Goal: Information Seeking & Learning: Understand process/instructions

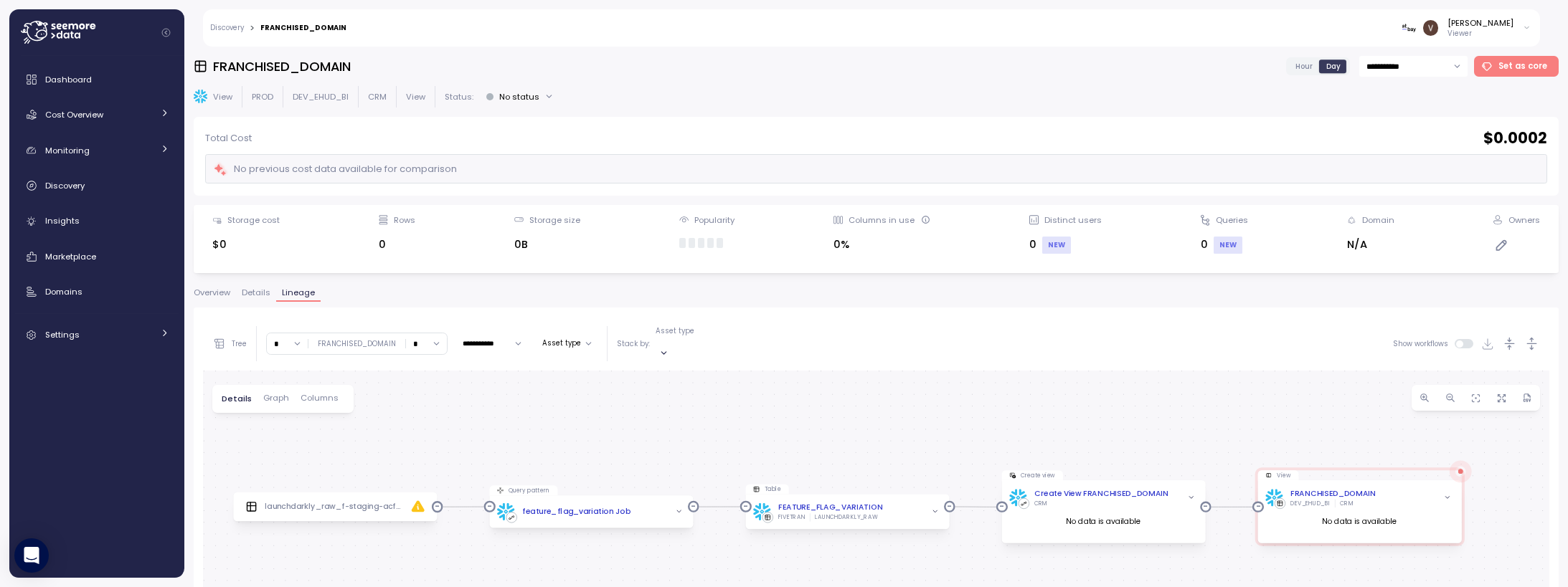
scroll to position [89, 0]
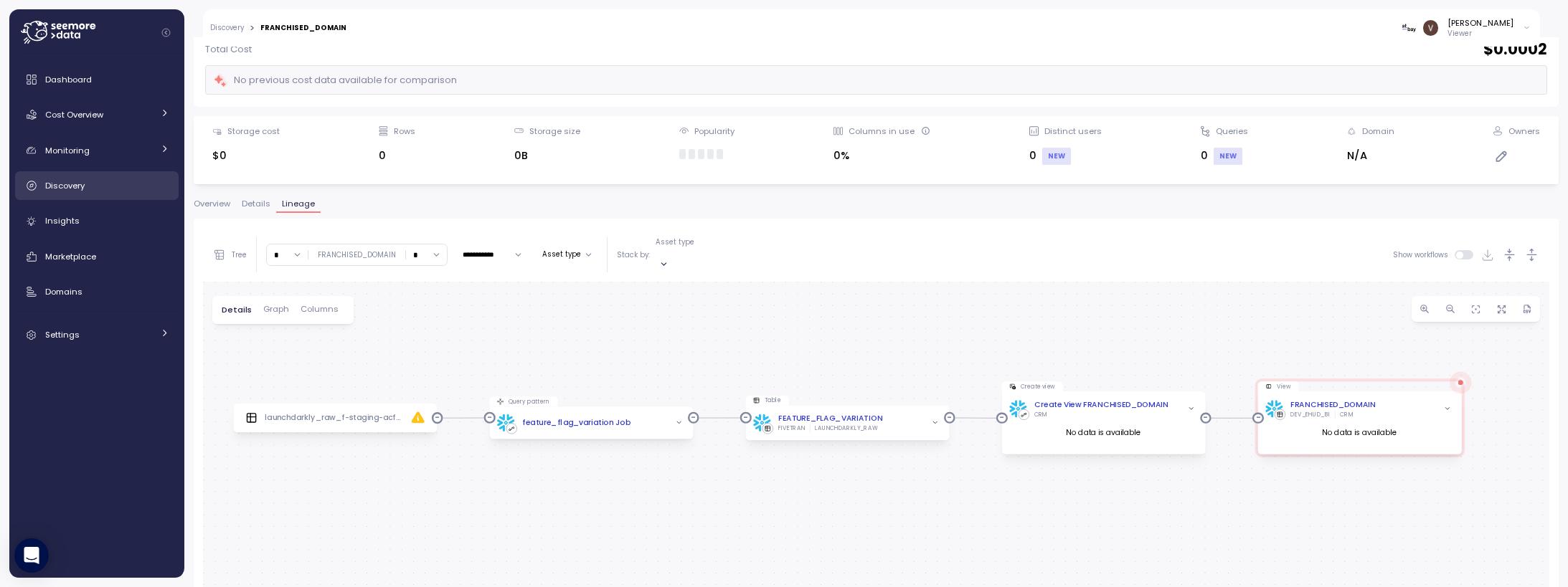
click at [85, 188] on div "Discovery" at bounding box center [107, 185] width 124 height 14
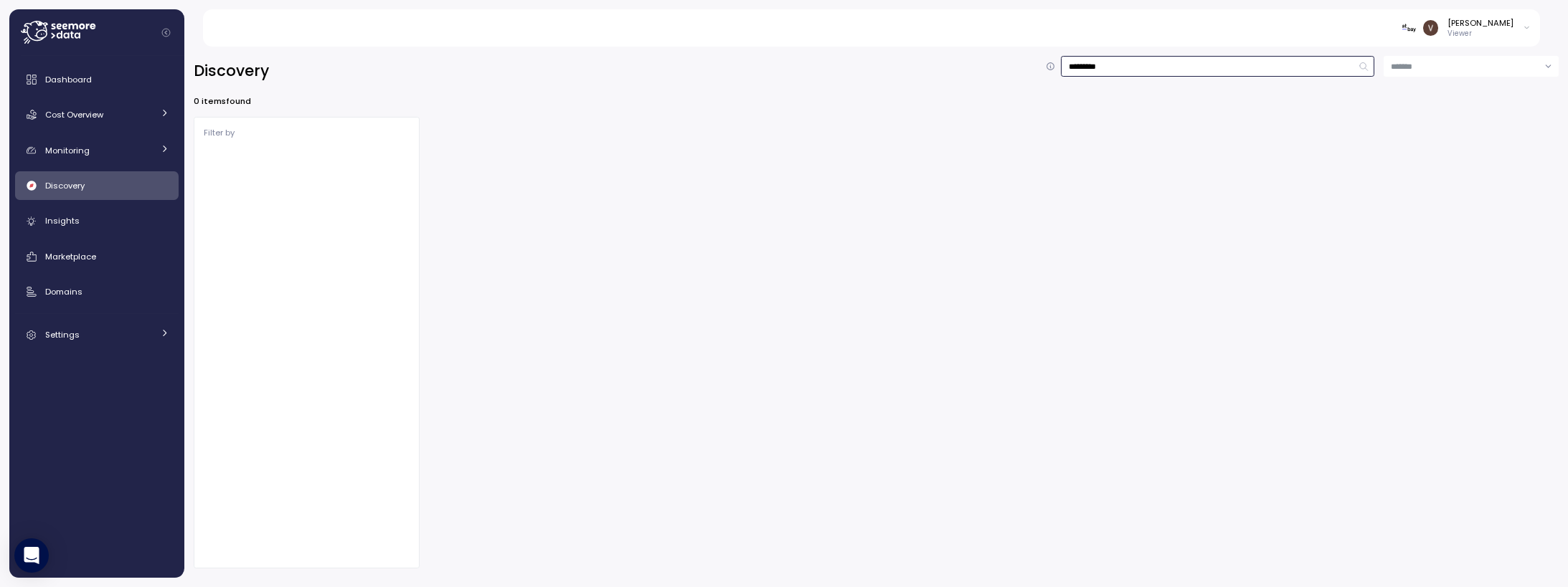
click at [1112, 70] on input "*********" at bounding box center [1217, 66] width 313 height 21
drag, startPoint x: 1141, startPoint y: 61, endPoint x: 932, endPoint y: 52, distance: 209.2
click at [932, 52] on div "Discovery ********* 0 items found Filter by Account PROD 0 Entities Tables 0 Jo…" at bounding box center [876, 312] width 1383 height 550
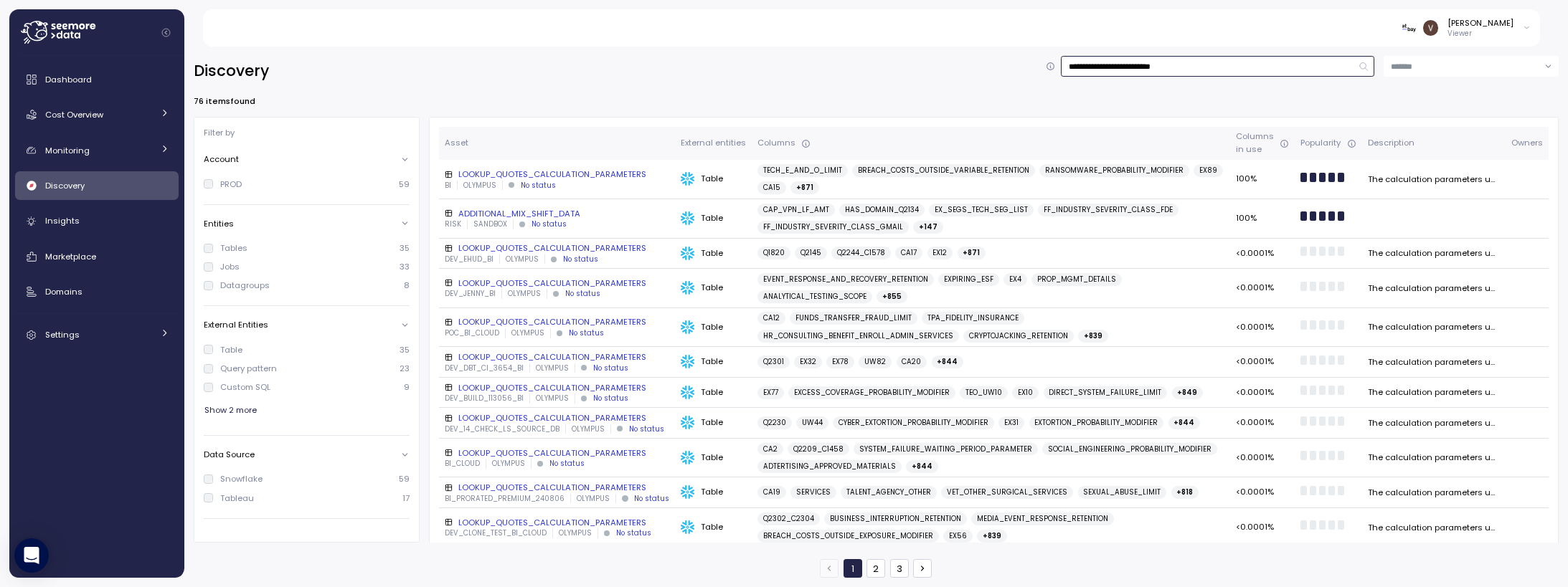
type input "**********"
click at [611, 174] on div "LOOKUP_QUOTES_CALCULATION_PARAMETERS" at bounding box center [557, 174] width 224 height 12
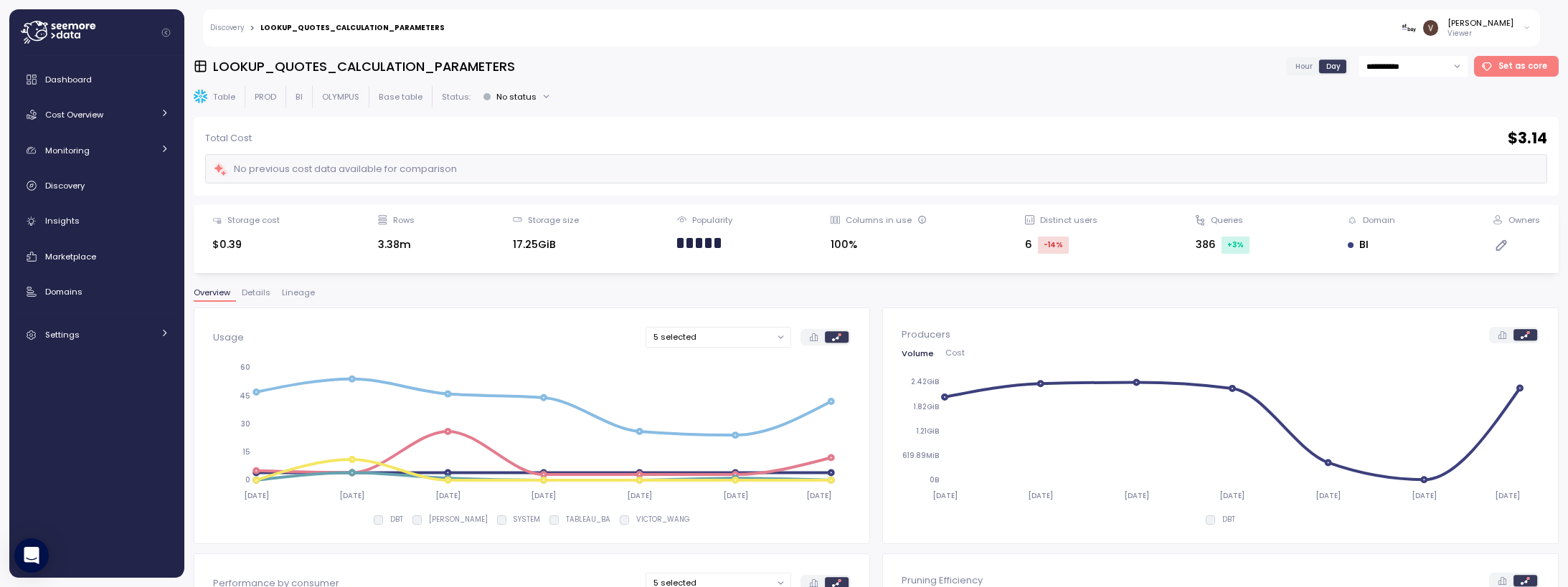
click at [294, 291] on span "Lineage" at bounding box center [298, 293] width 33 height 8
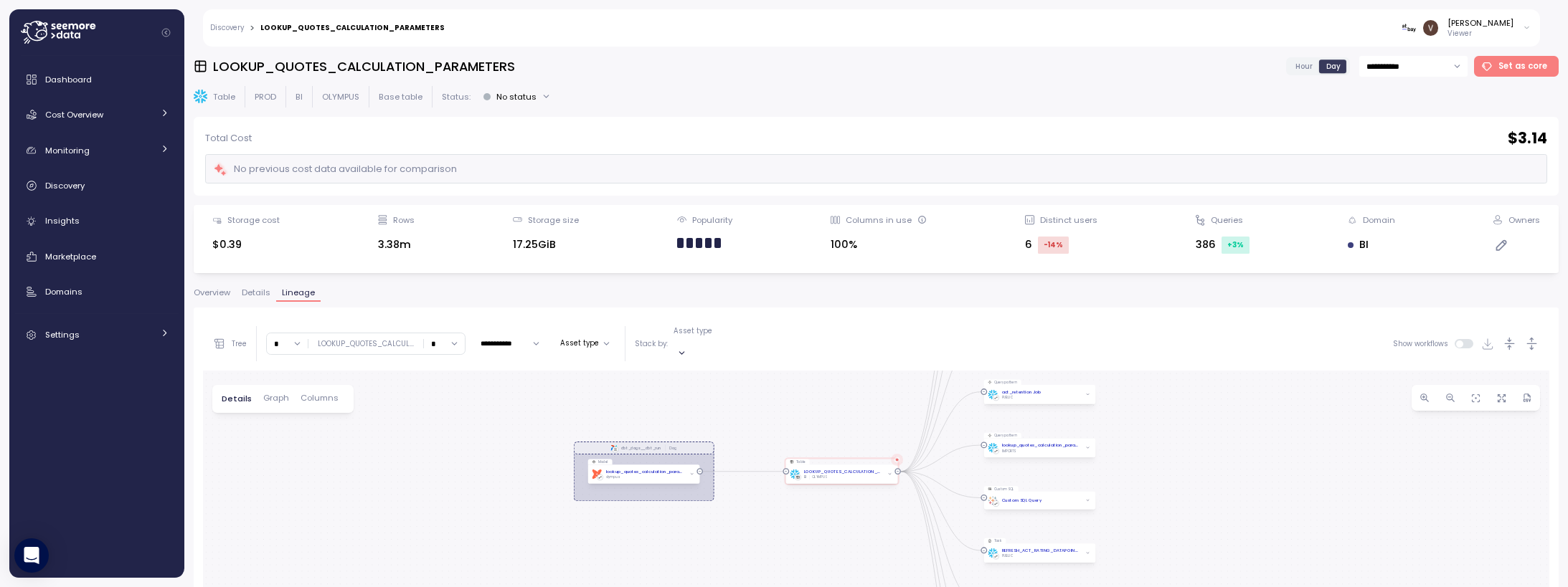
drag, startPoint x: 841, startPoint y: 469, endPoint x: 770, endPoint y: 343, distance: 144.6
click at [770, 343] on div "**********" at bounding box center [876, 582] width 1347 height 531
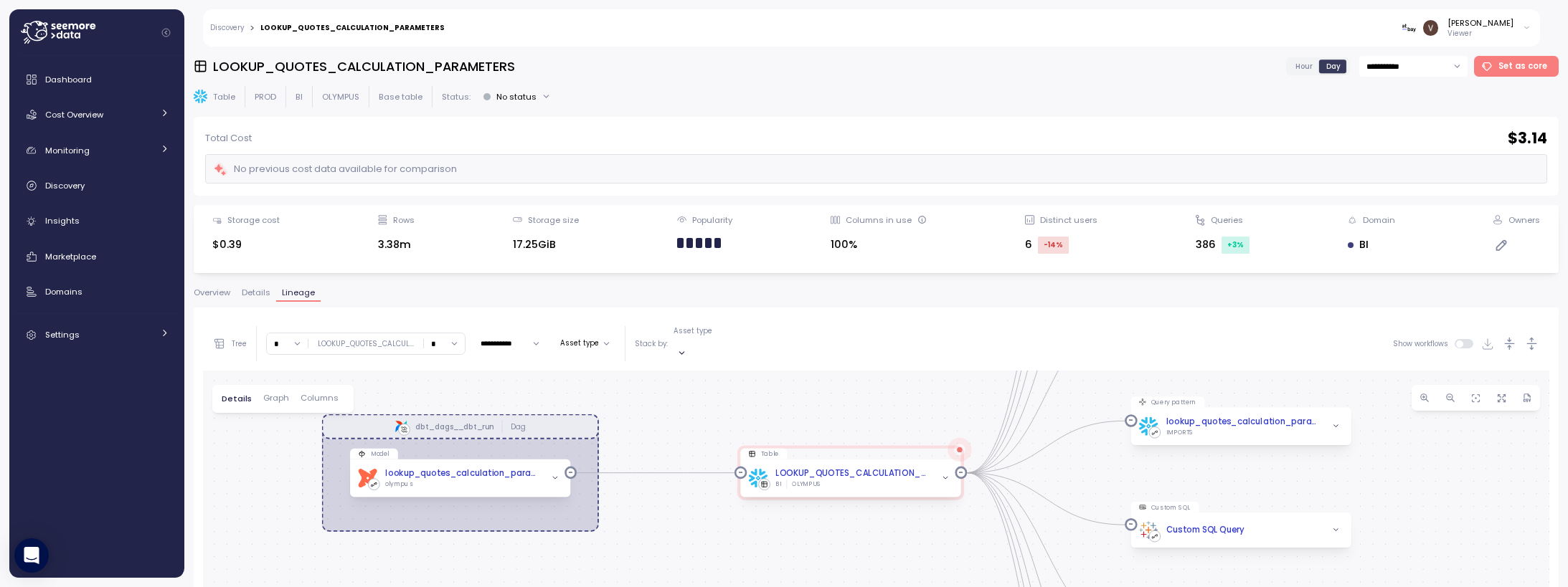
drag, startPoint x: 818, startPoint y: 412, endPoint x: 769, endPoint y: 386, distance: 55.5
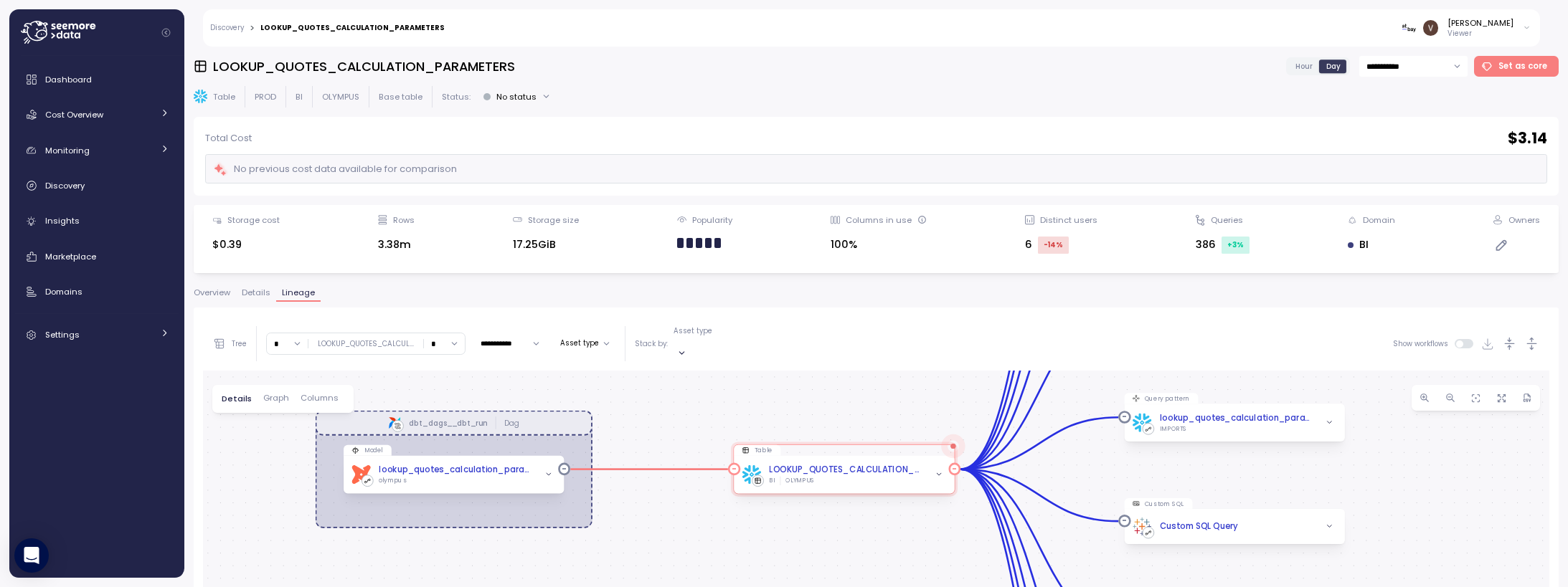
click at [822, 476] on div "LOOKUP_QUOTES_CALCULATION_PARAMETERS BI OLYMPUS" at bounding box center [844, 475] width 220 height 37
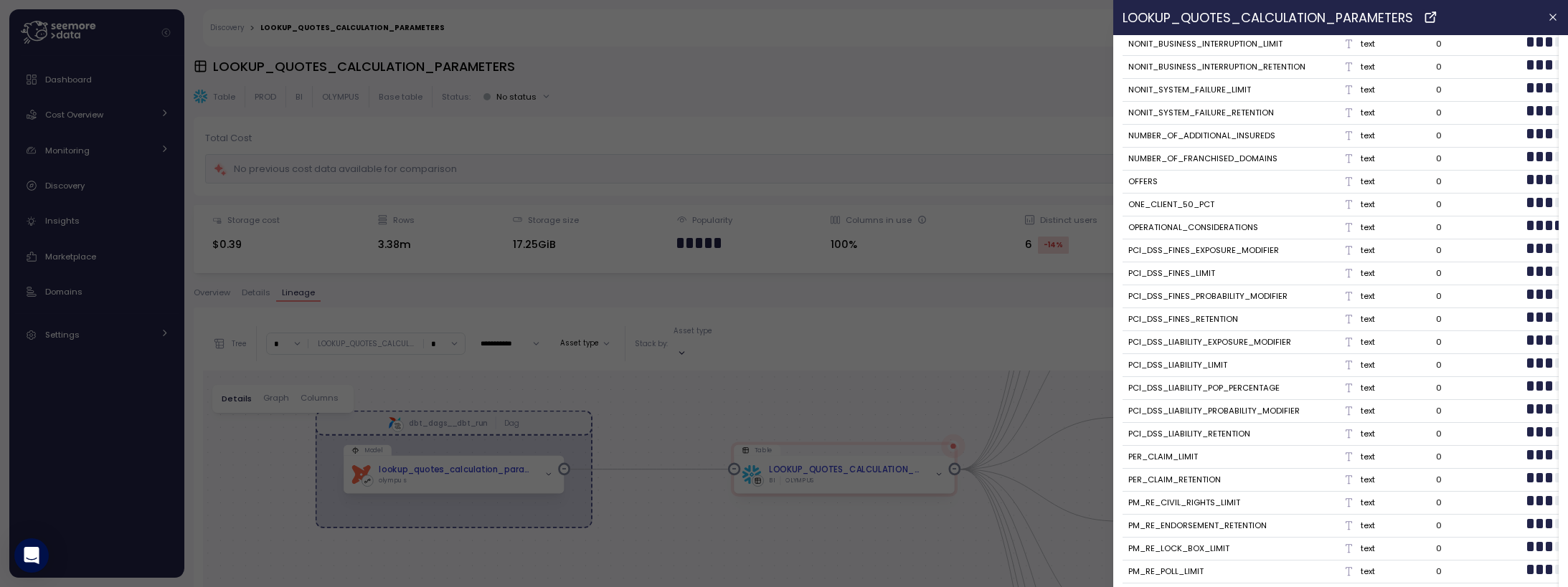
scroll to position [10701, 0]
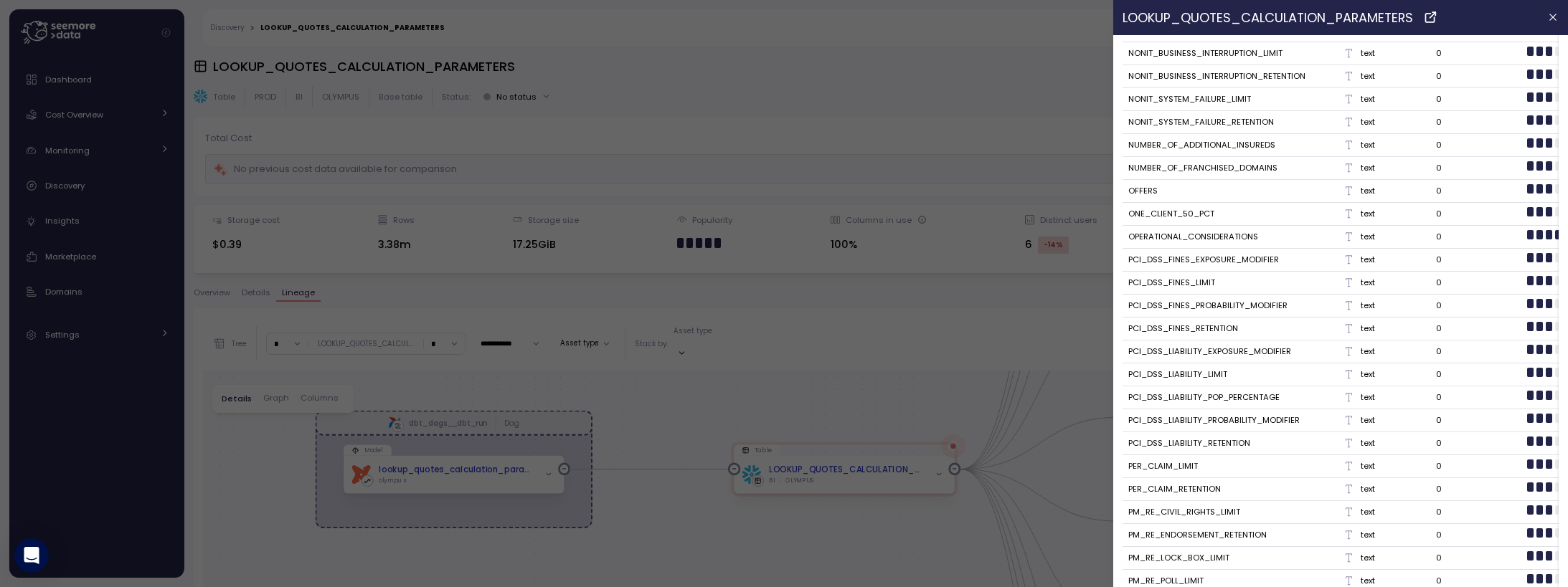
click at [706, 558] on div at bounding box center [784, 294] width 1568 height 587
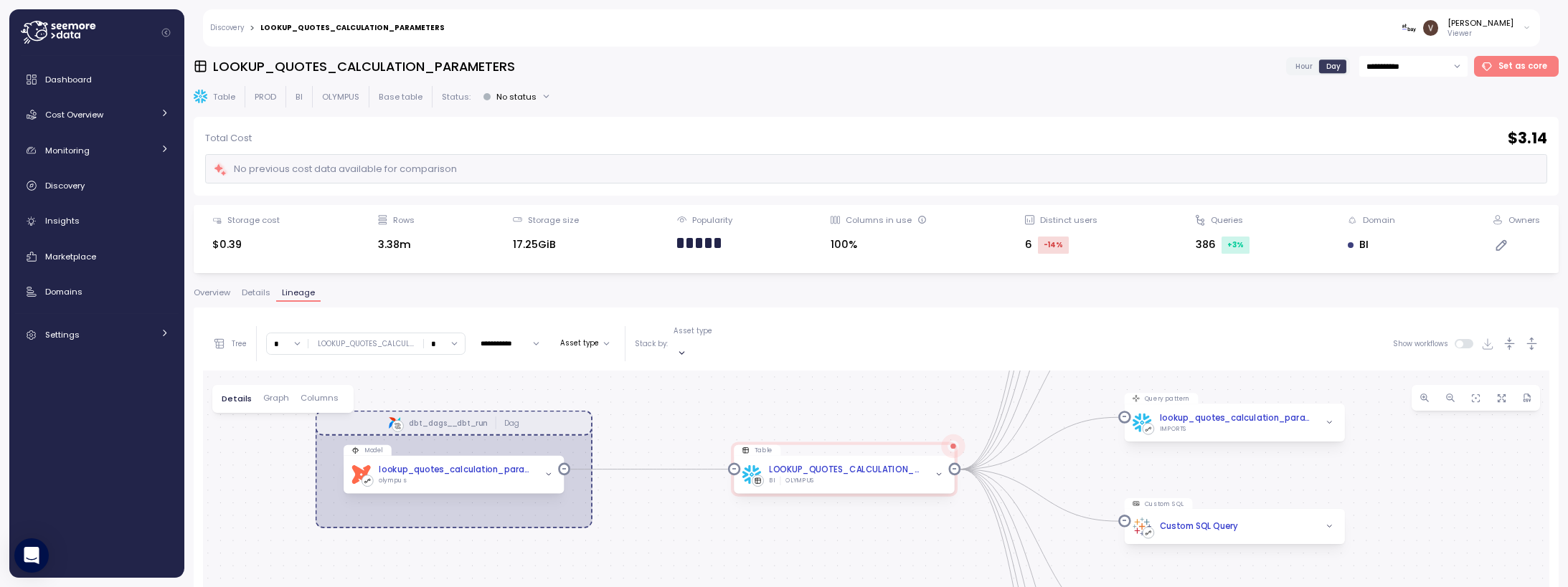
scroll to position [0, 0]
click at [304, 335] on input "*" at bounding box center [287, 343] width 41 height 21
click at [286, 418] on div "2" at bounding box center [287, 425] width 34 height 19
type input "*"
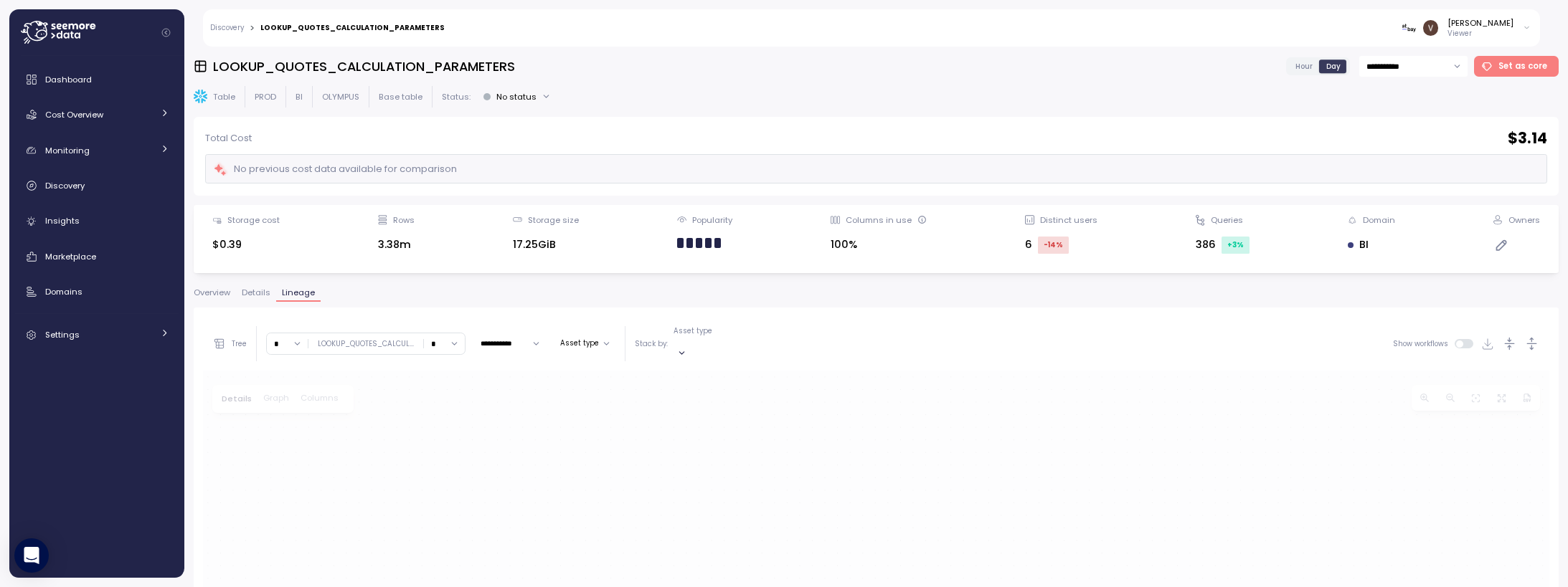
click at [438, 339] on input "*" at bounding box center [444, 343] width 41 height 21
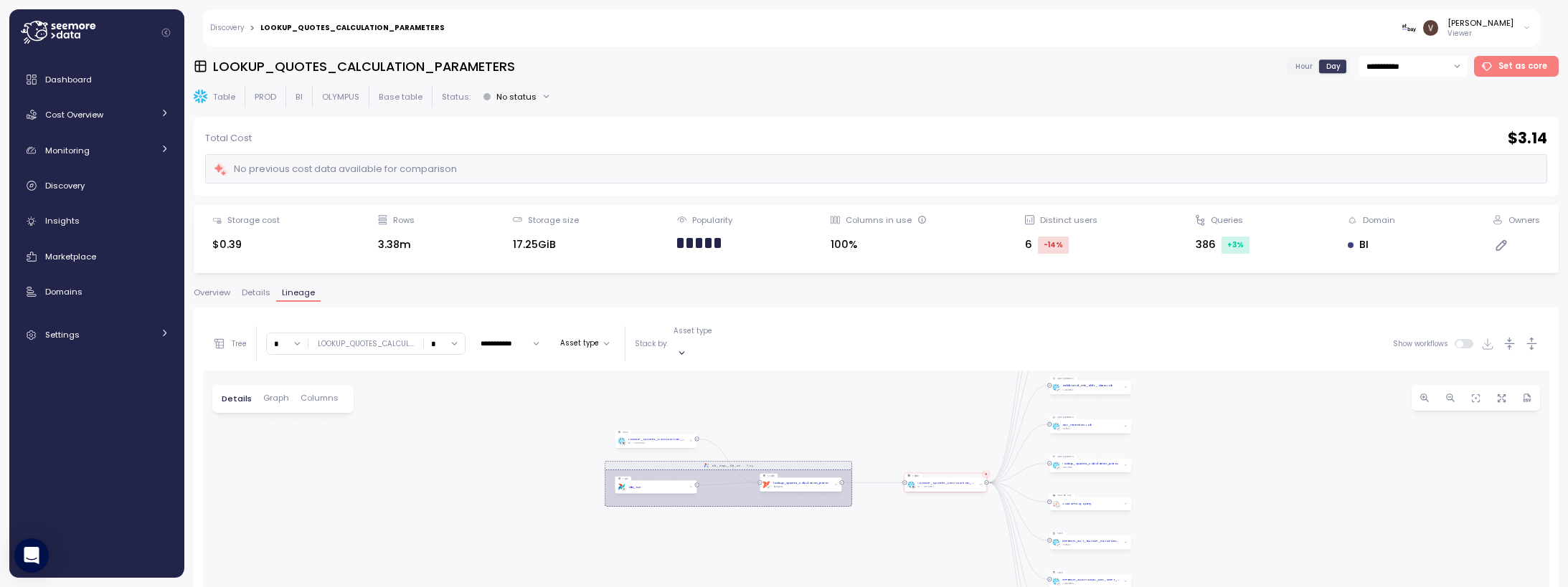
drag, startPoint x: 911, startPoint y: 461, endPoint x: 908, endPoint y: 328, distance: 133.0
click at [908, 328] on div "**********" at bounding box center [876, 582] width 1347 height 531
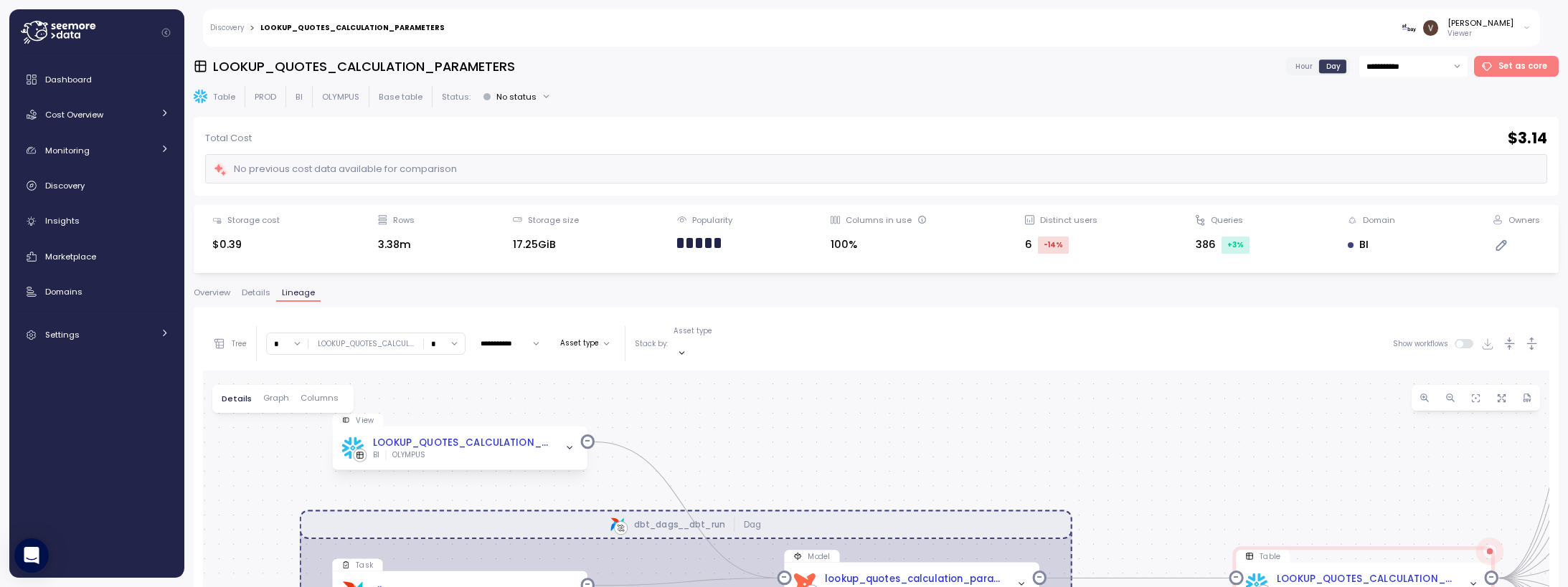
drag, startPoint x: 745, startPoint y: 394, endPoint x: 808, endPoint y: 483, distance: 109.0
click at [499, 450] on div "BI OLYMPUS" at bounding box center [462, 455] width 178 height 10
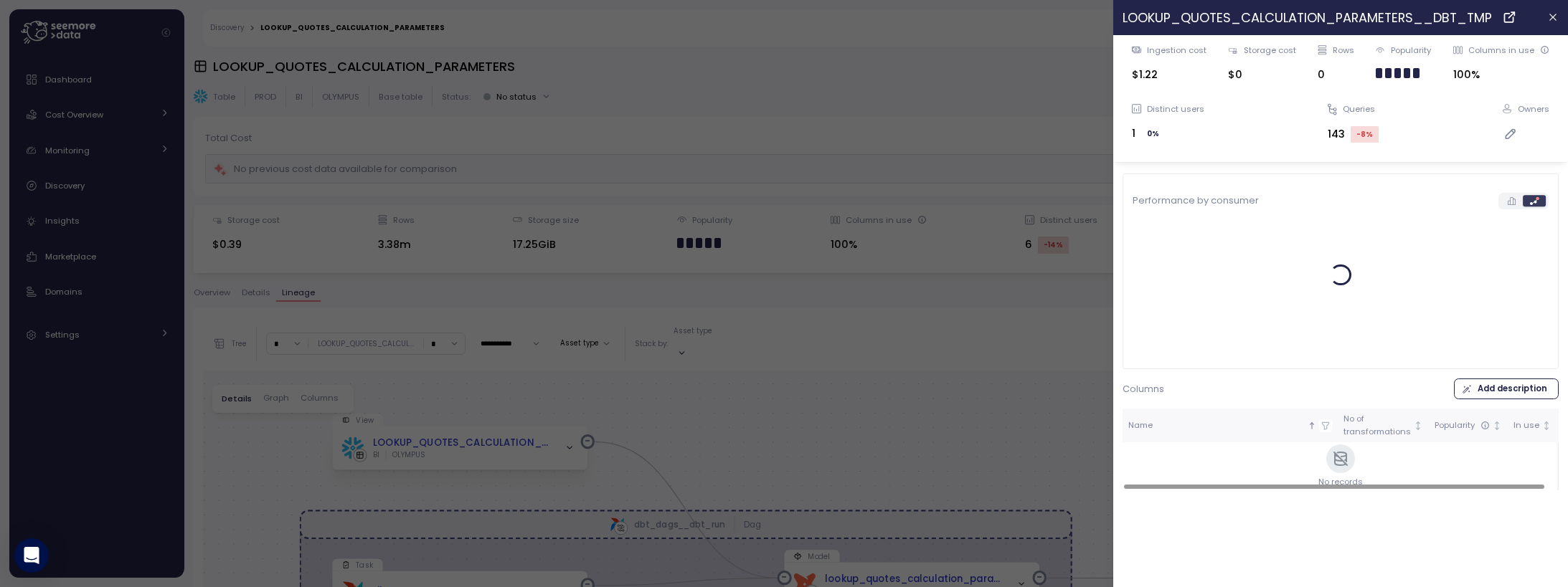
drag, startPoint x: 759, startPoint y: 429, endPoint x: 835, endPoint y: 431, distance: 76.0
click at [835, 431] on div at bounding box center [784, 294] width 1568 height 587
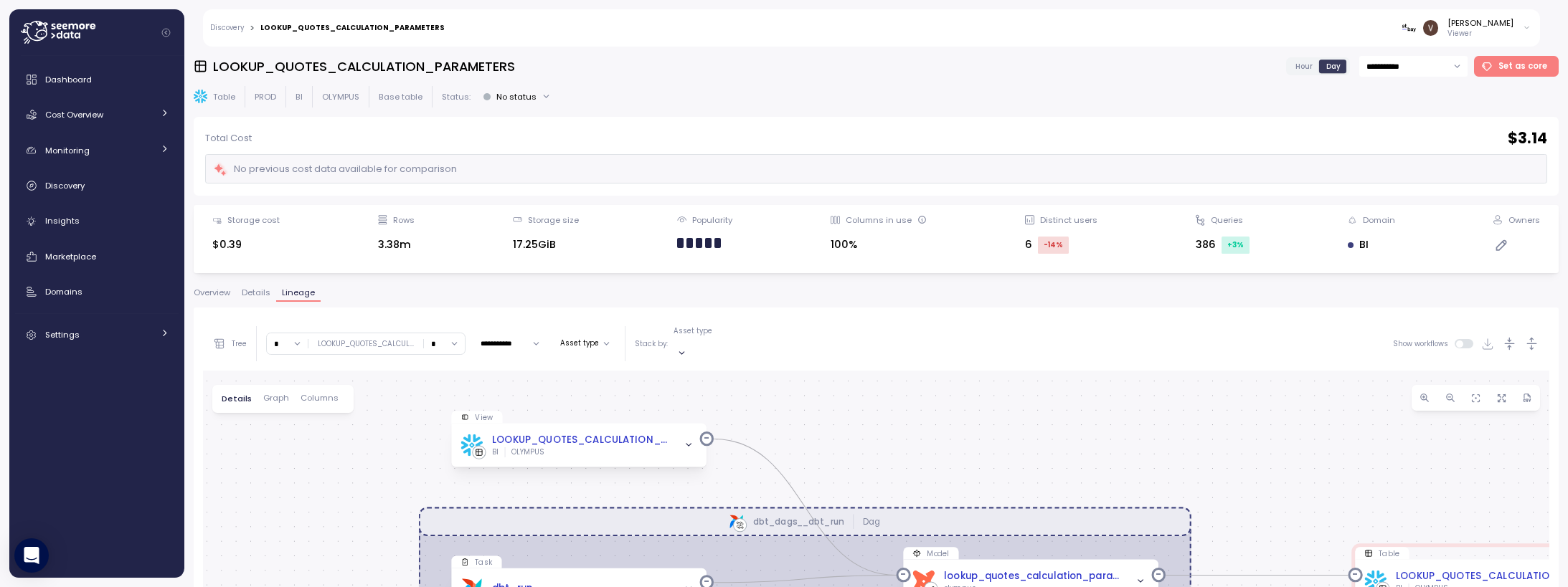
drag, startPoint x: 813, startPoint y: 423, endPoint x: 930, endPoint y: 417, distance: 117.2
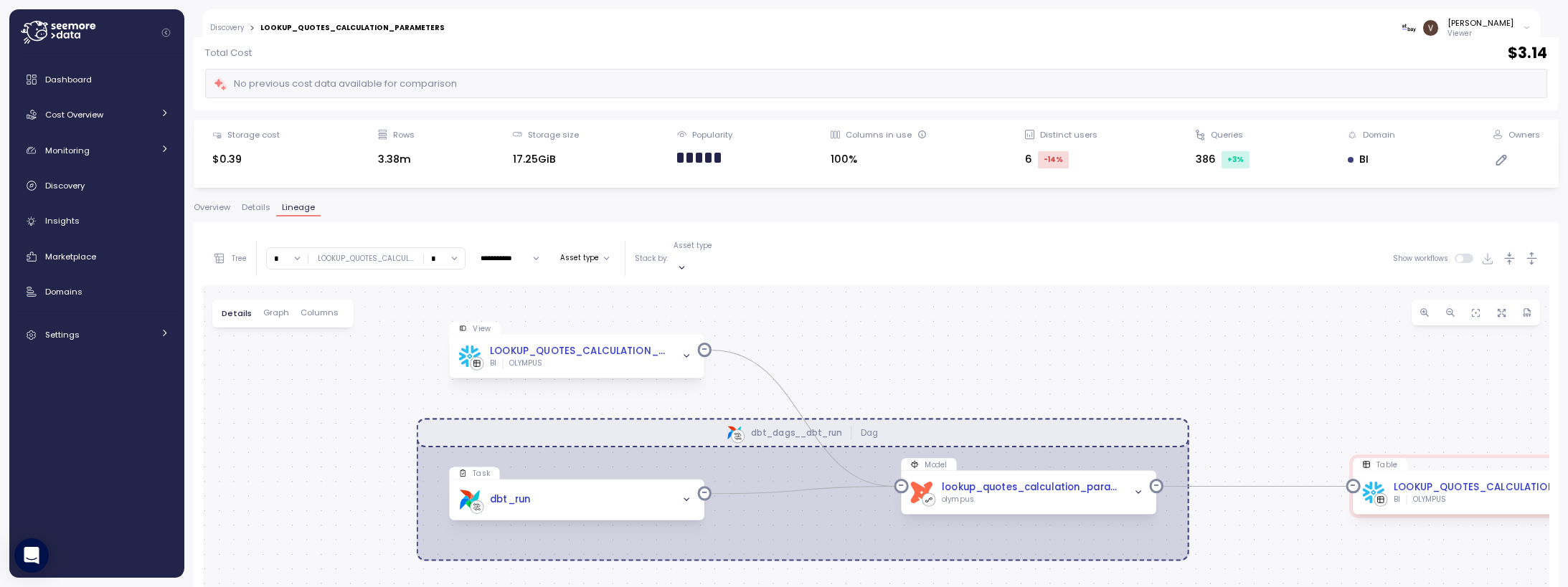
scroll to position [270, 0]
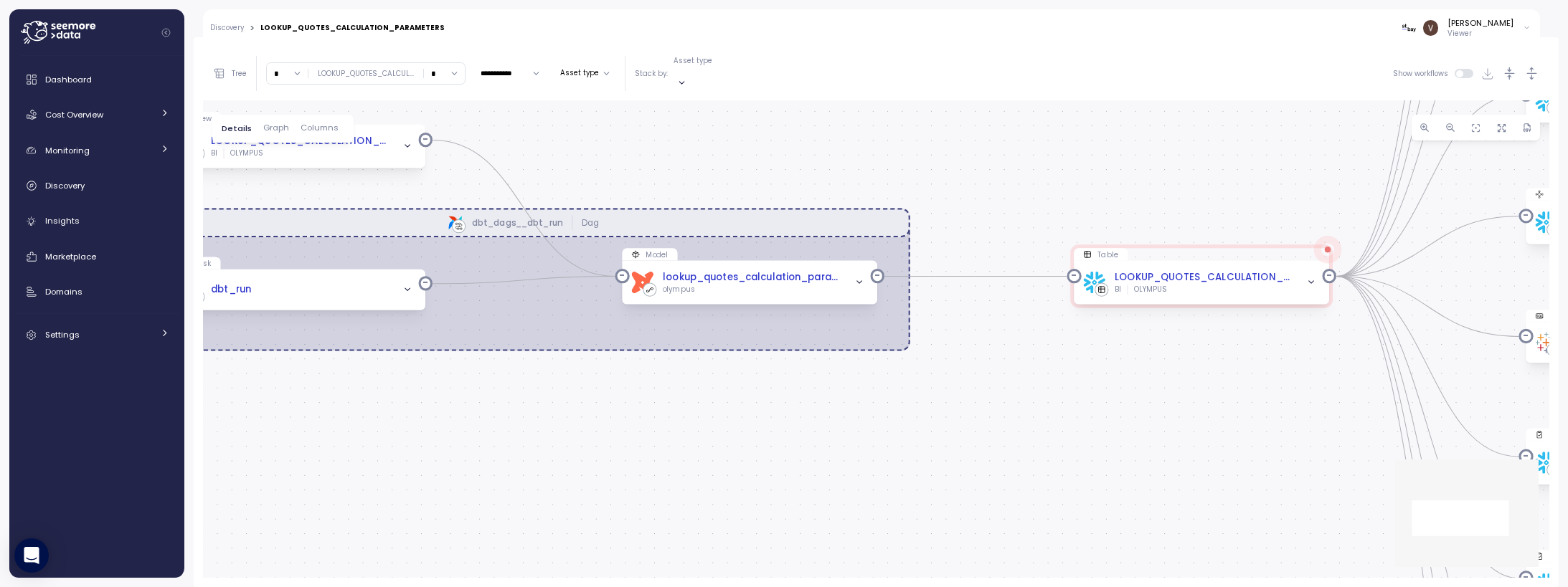
drag, startPoint x: 1315, startPoint y: 385, endPoint x: 1036, endPoint y: 360, distance: 280.1
click at [1036, 360] on div "dbt_dags__dbt_run Dag Model dbt lookup_quotes_calculation_parameters olympus Ta…" at bounding box center [876, 339] width 1347 height 477
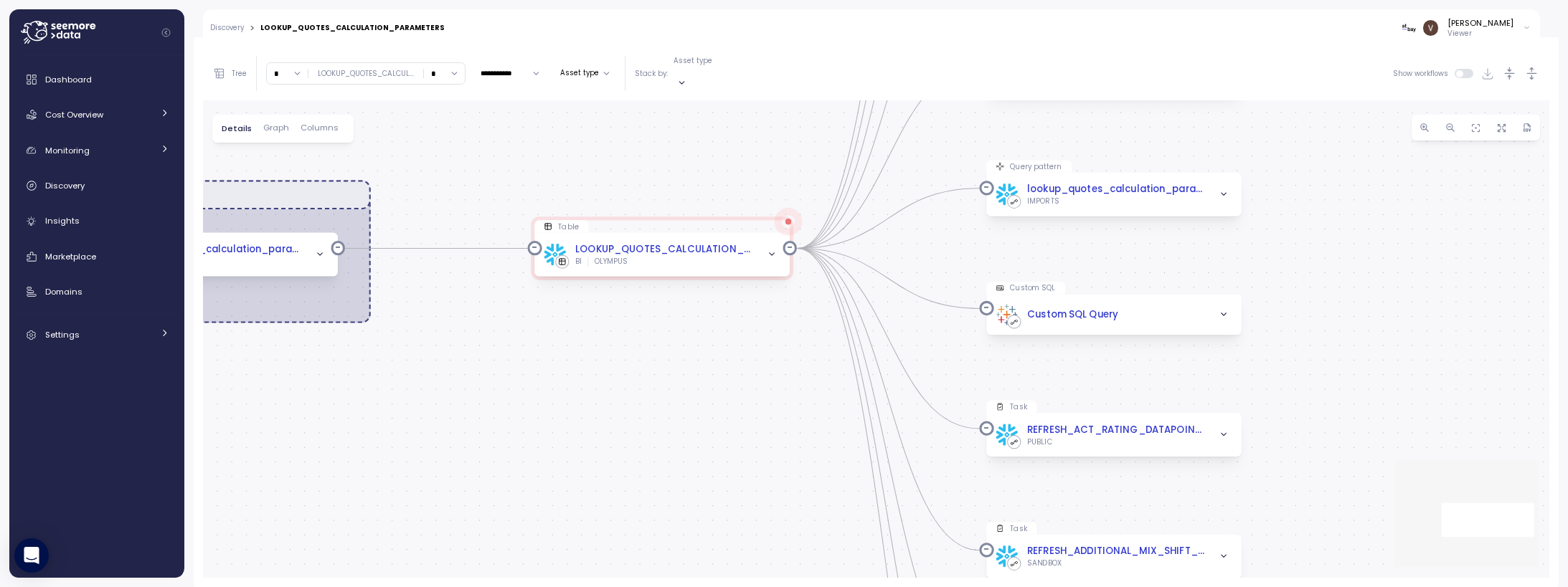
drag, startPoint x: 1059, startPoint y: 362, endPoint x: 699, endPoint y: 333, distance: 361.2
click at [702, 336] on div "dbt_dags__dbt_run Dag Model dbt lookup_quotes_calculation_parameters olympus Ta…" at bounding box center [876, 339] width 1347 height 477
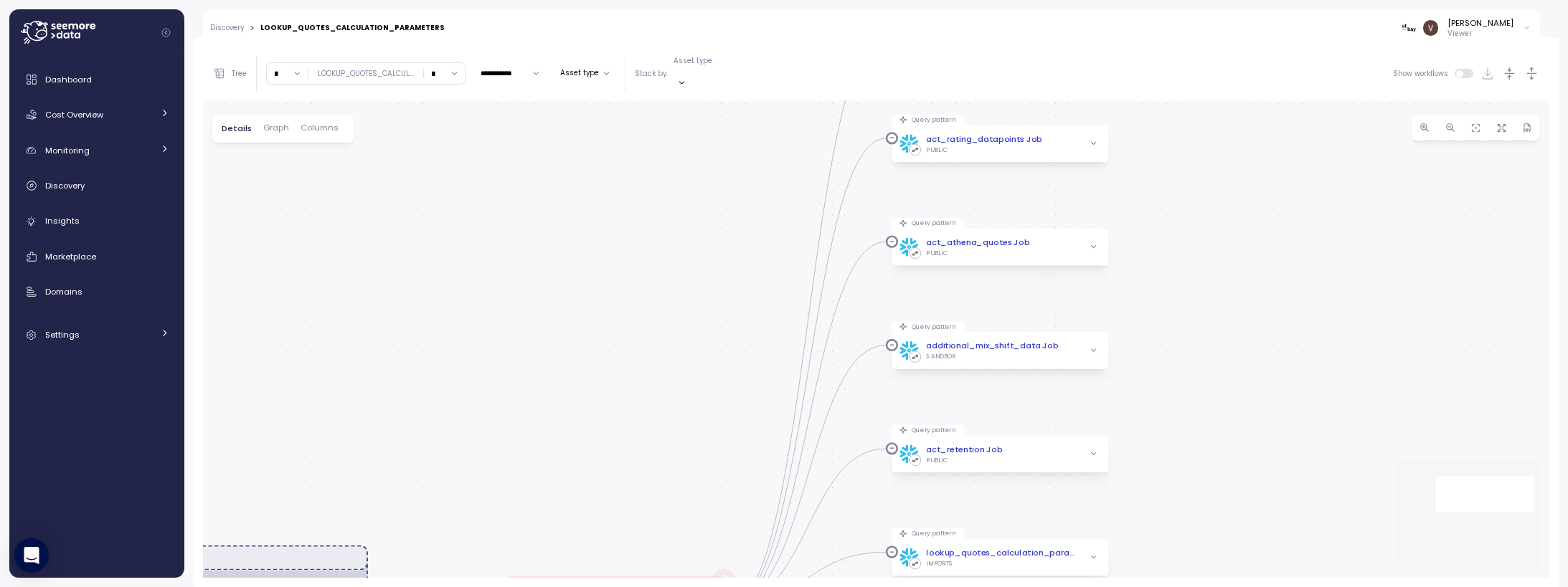
drag, startPoint x: 740, startPoint y: 155, endPoint x: 680, endPoint y: 494, distance: 344.3
click at [680, 494] on div "dbt_dags__dbt_run Dag Model dbt lookup_quotes_calculation_parameters olympus Ta…" at bounding box center [876, 339] width 1347 height 477
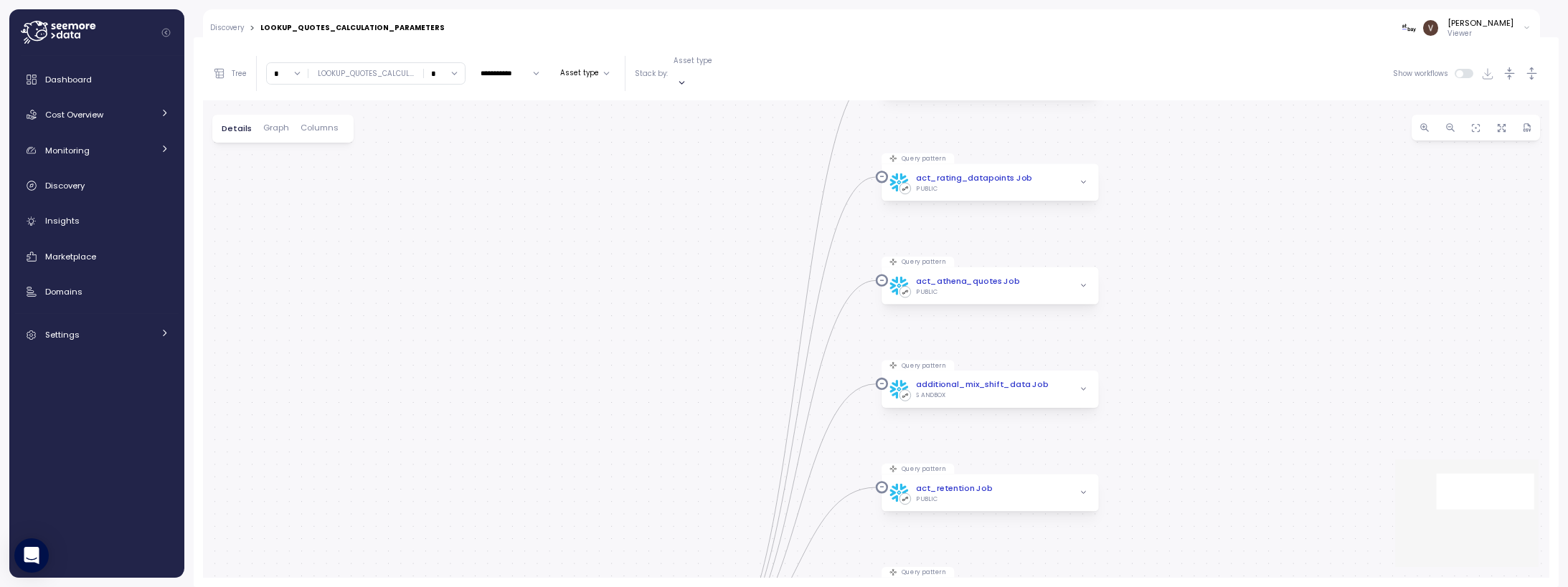
drag, startPoint x: 693, startPoint y: 313, endPoint x: 685, endPoint y: 385, distance: 72.4
click at [685, 385] on div "dbt_dags__dbt_run Dag Model dbt lookup_quotes_calculation_parameters olympus Ta…" at bounding box center [876, 339] width 1347 height 477
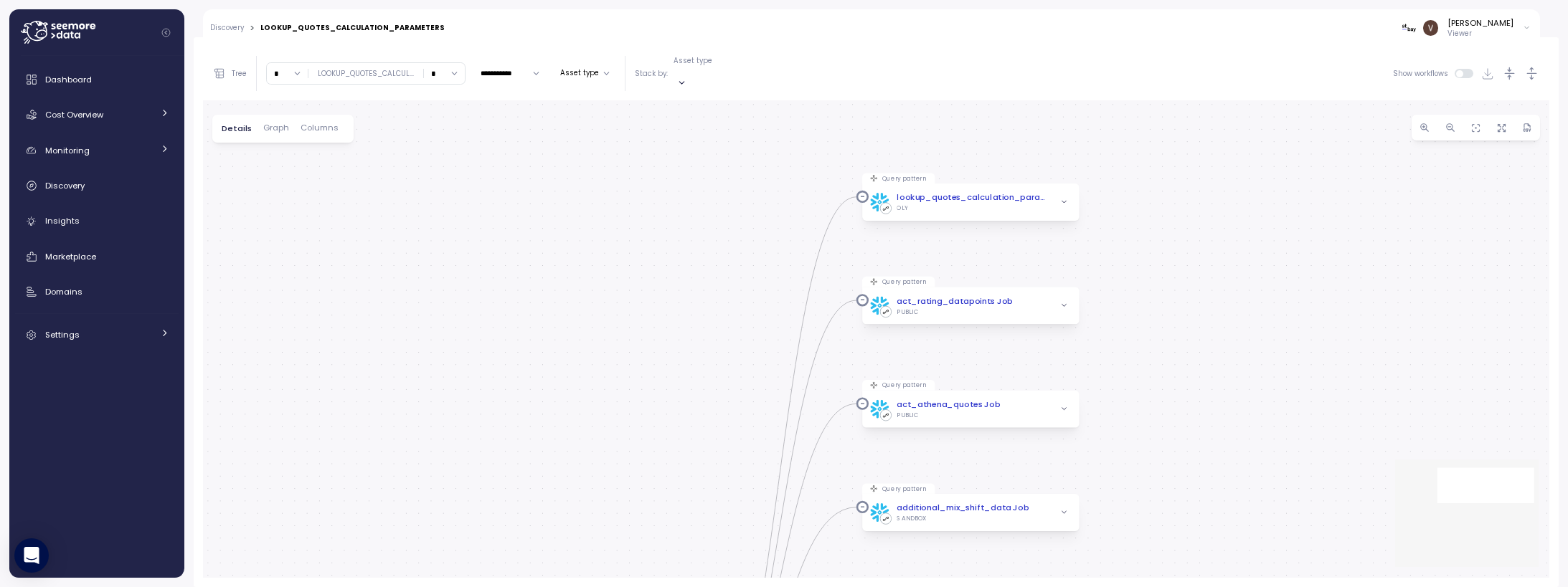
drag, startPoint x: 681, startPoint y: 302, endPoint x: 681, endPoint y: 312, distance: 10.0
click at [678, 328] on div "dbt_dags__dbt_run Dag Model dbt lookup_quotes_calculation_parameters olympus Ta…" at bounding box center [876, 339] width 1347 height 477
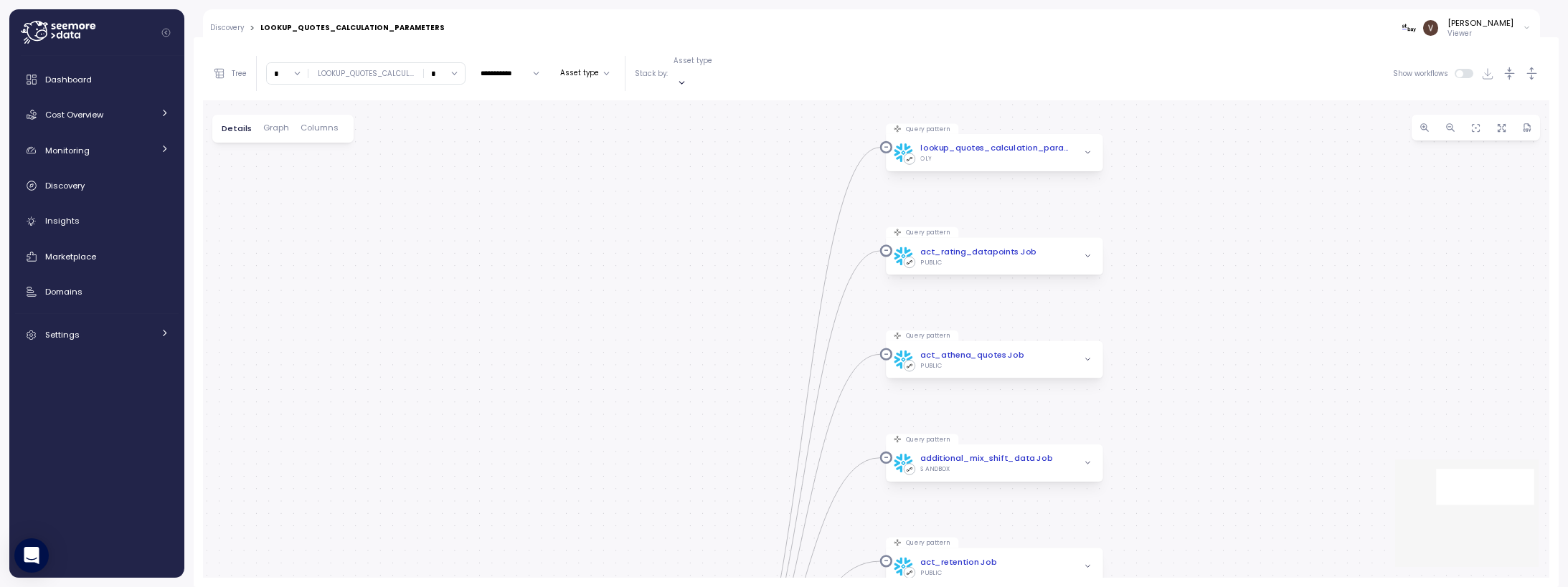
drag, startPoint x: 676, startPoint y: 252, endPoint x: 703, endPoint y: 185, distance: 72.2
click at [703, 185] on div "dbt_dags__dbt_run Dag Model dbt lookup_quotes_calculation_parameters olympus Ta…" at bounding box center [876, 339] width 1347 height 477
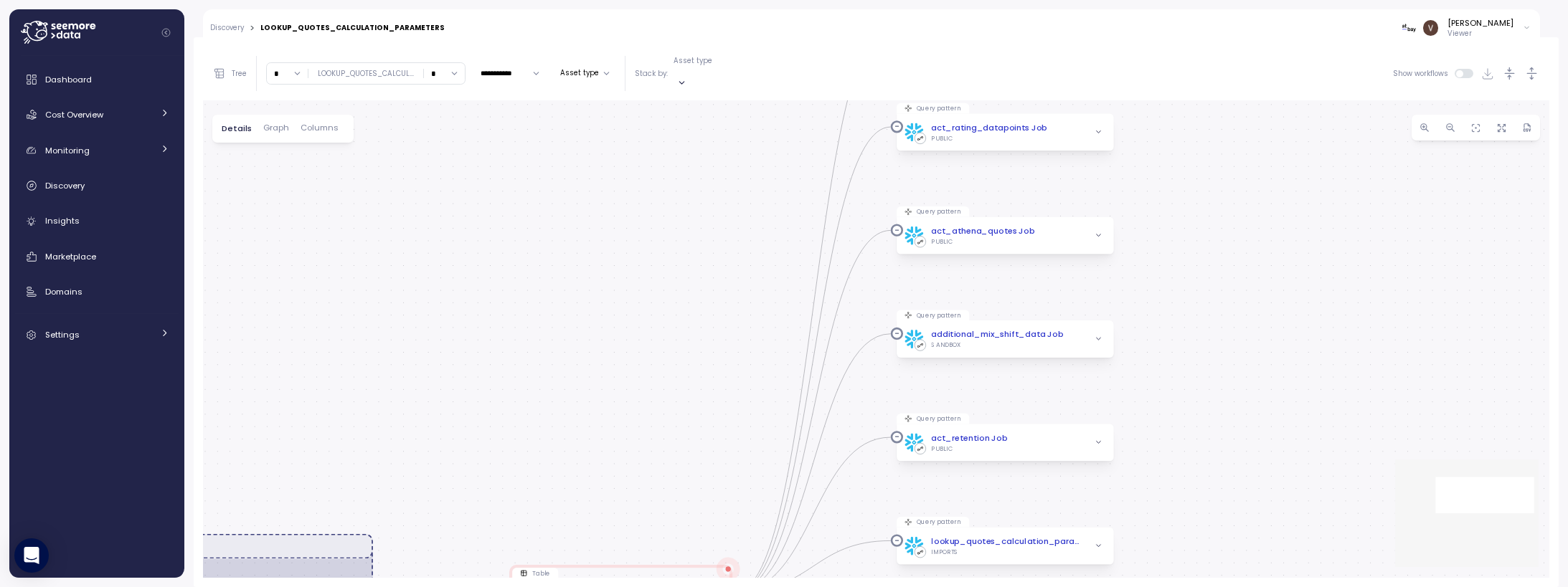
drag, startPoint x: 691, startPoint y: 283, endPoint x: 698, endPoint y: 172, distance: 111.2
click at [698, 172] on div "dbt_dags__dbt_run Dag Model dbt lookup_quotes_calculation_parameters olympus Ta…" at bounding box center [876, 339] width 1347 height 477
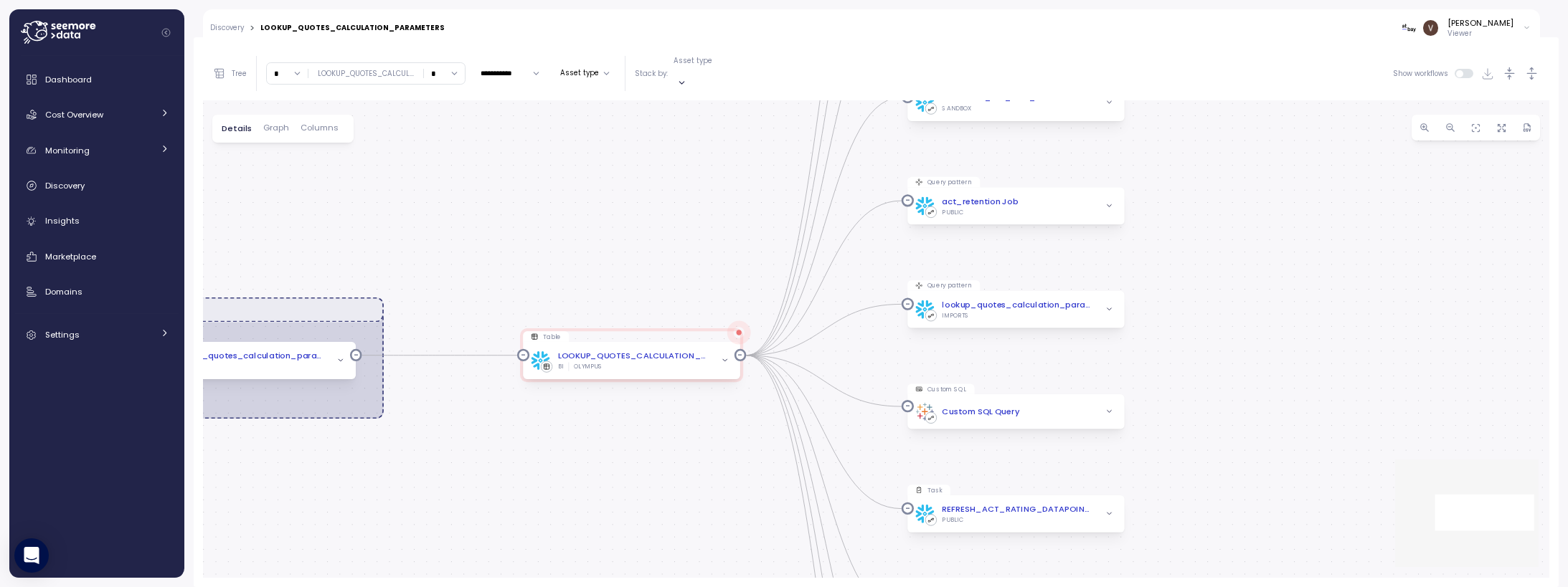
drag, startPoint x: 675, startPoint y: 288, endPoint x: 686, endPoint y: 51, distance: 237.3
click at [686, 51] on div "**********" at bounding box center [876, 312] width 1347 height 531
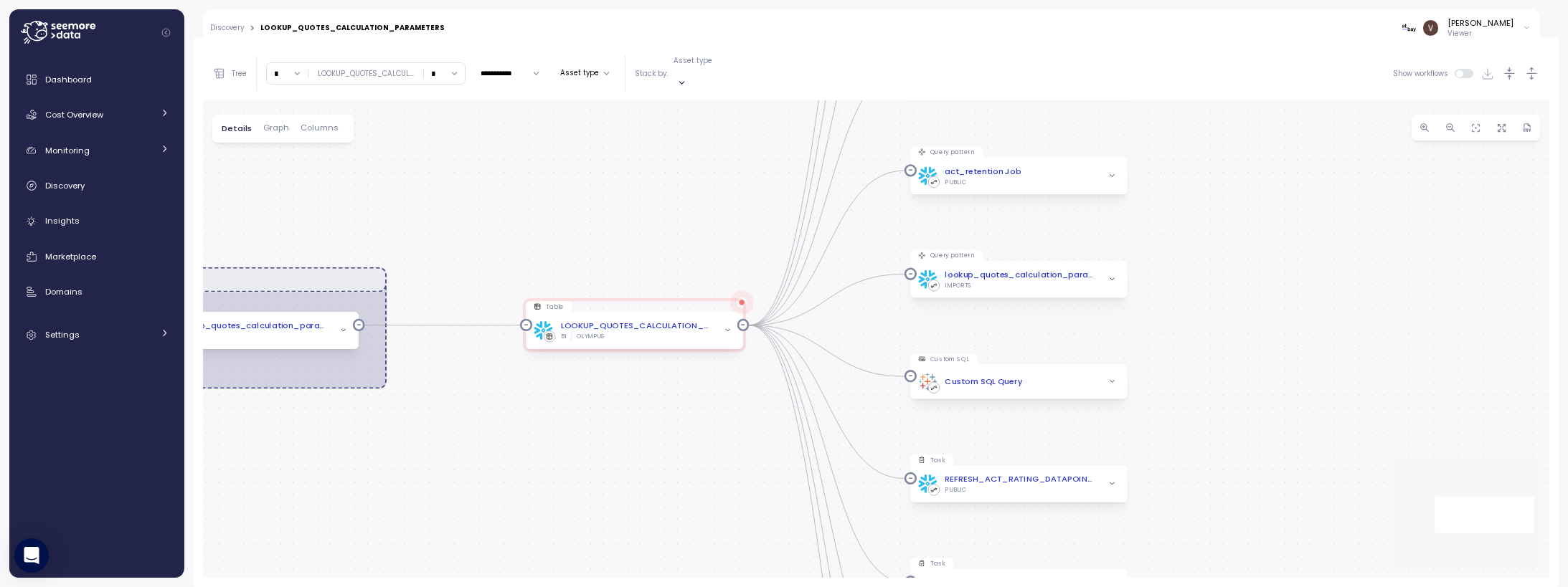
drag, startPoint x: 682, startPoint y: 216, endPoint x: 678, endPoint y: 125, distance: 91.1
click at [678, 123] on div "dbt_dags__dbt_run Dag Model dbt lookup_quotes_calculation_parameters olympus Ta…" at bounding box center [876, 339] width 1347 height 477
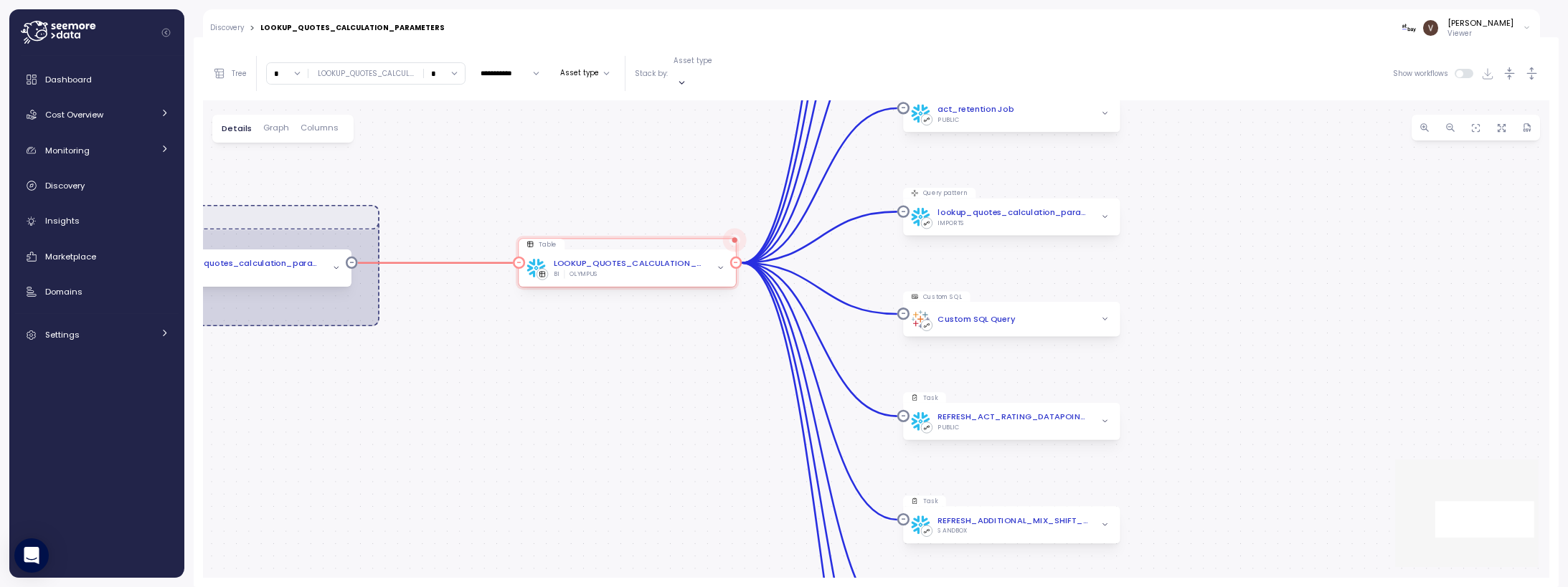
click at [646, 270] on div "BI OLYMPUS" at bounding box center [629, 274] width 152 height 9
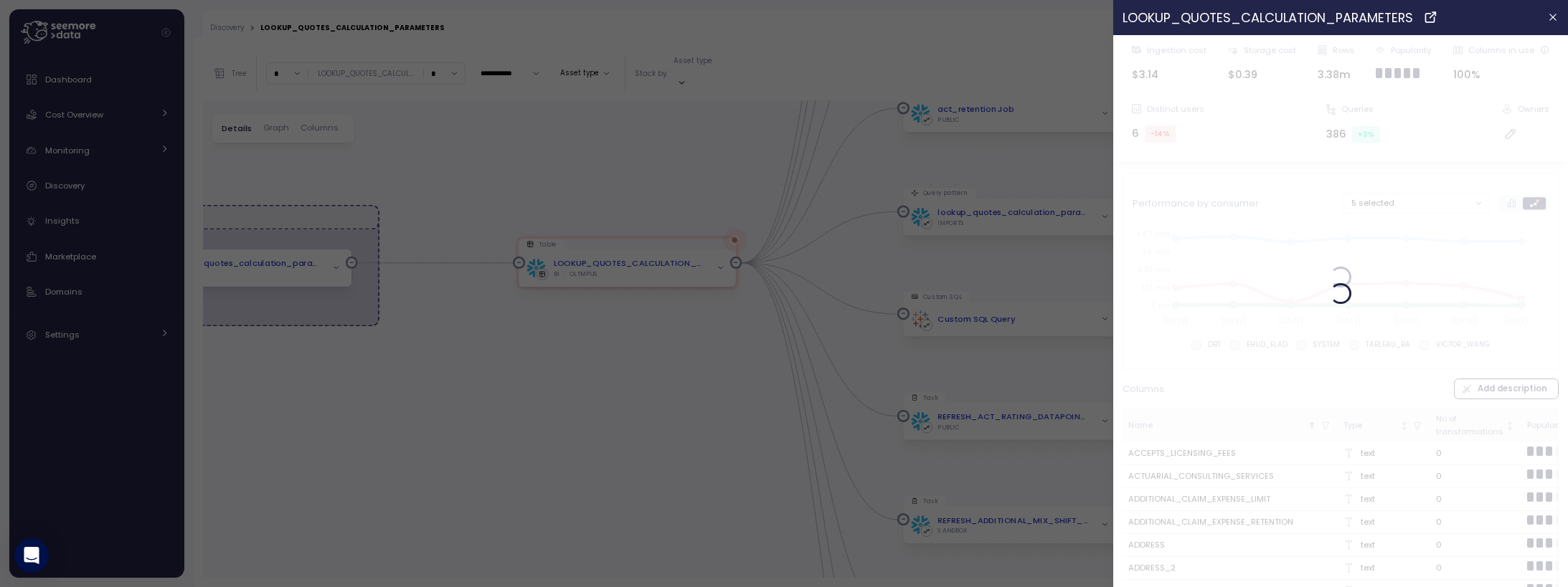
click at [583, 252] on div at bounding box center [784, 294] width 1568 height 587
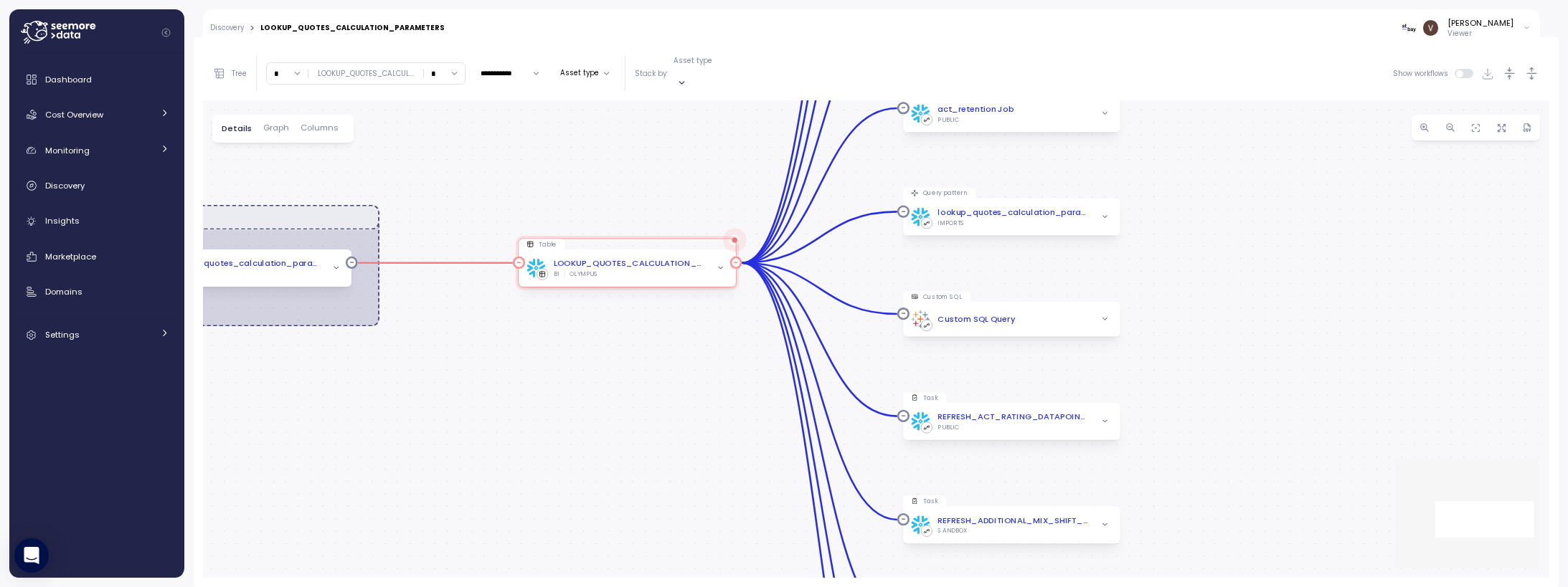
click at [621, 270] on div "BI OLYMPUS" at bounding box center [629, 274] width 152 height 9
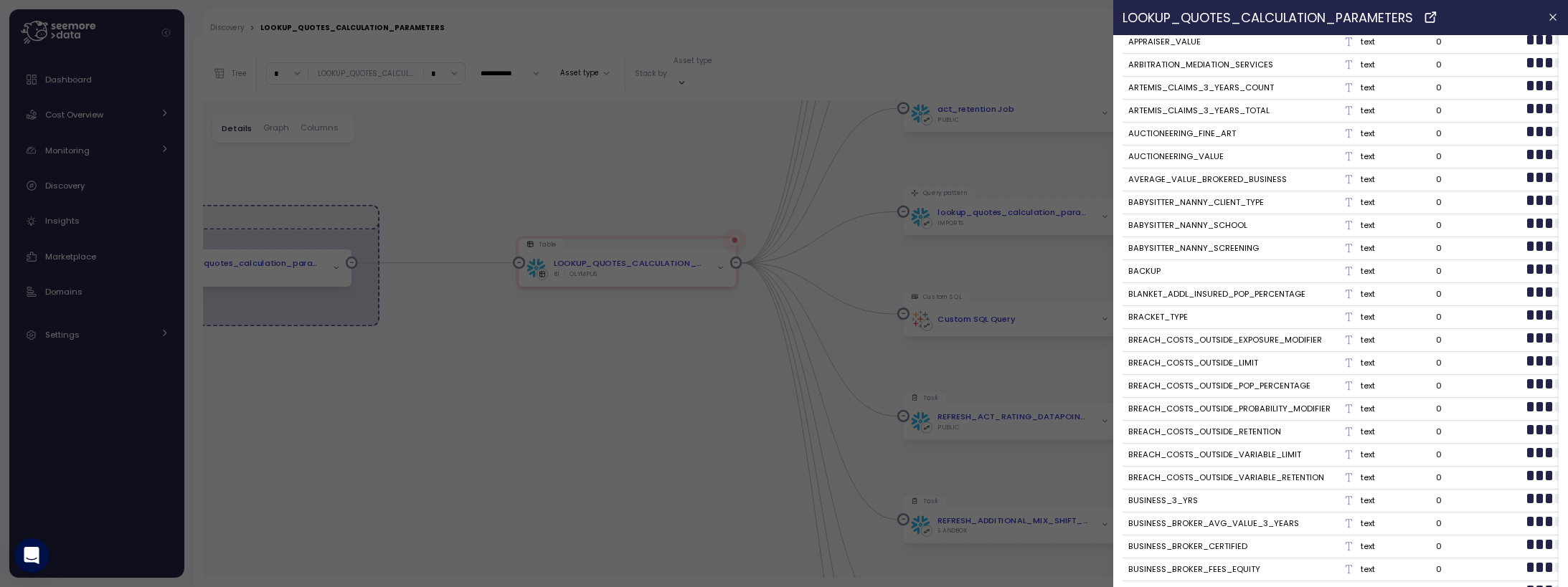
scroll to position [691, 0]
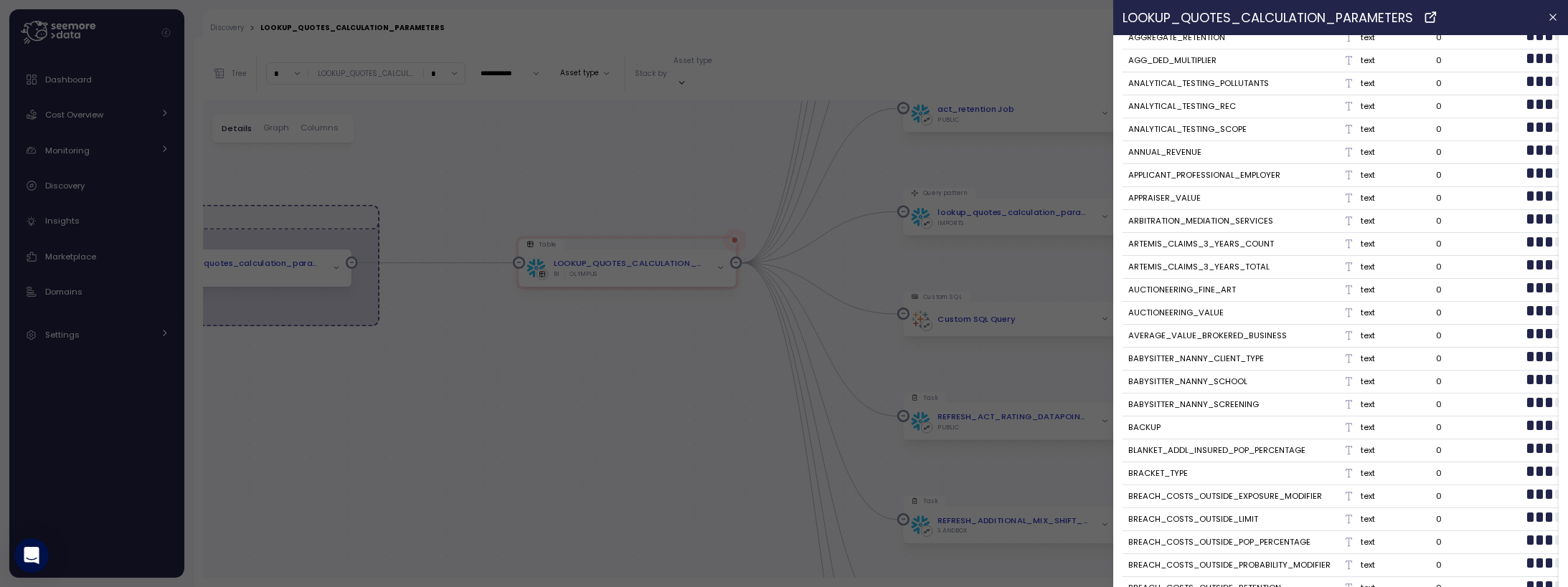
click at [638, 336] on div at bounding box center [784, 294] width 1568 height 587
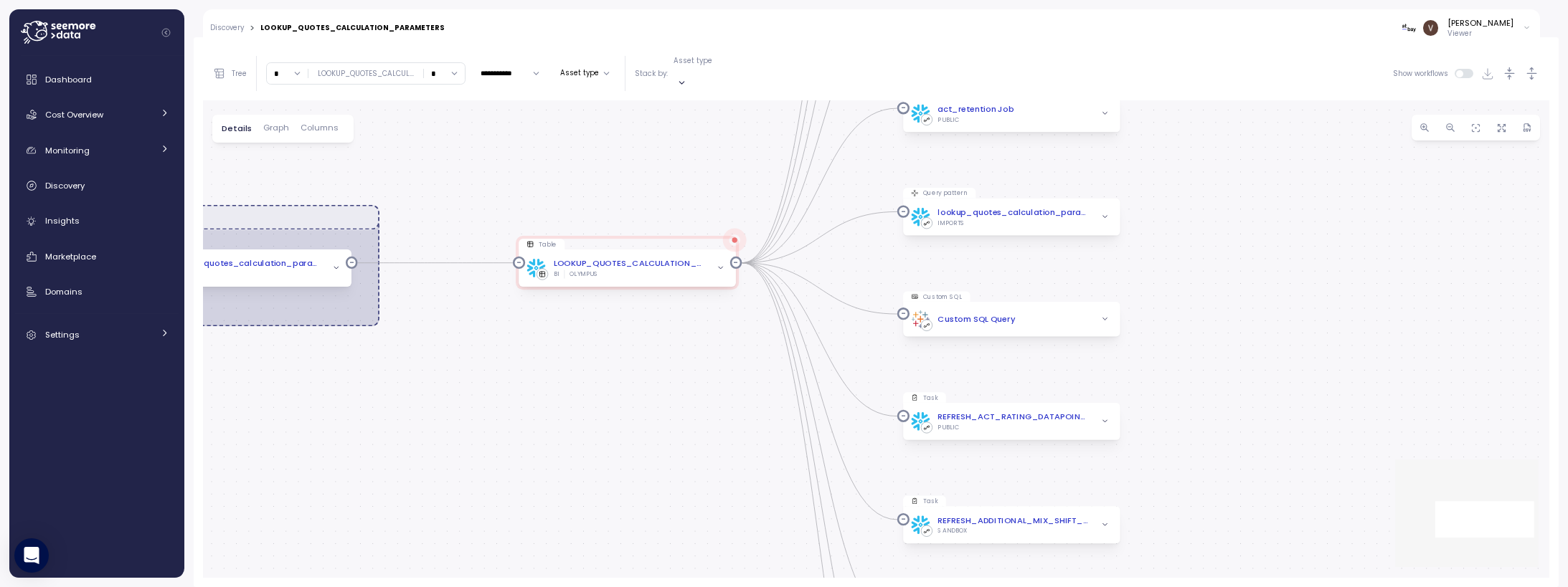
scroll to position [0, 0]
click at [444, 63] on input "*" at bounding box center [444, 73] width 41 height 21
click at [449, 153] on div "2" at bounding box center [443, 155] width 34 height 19
type input "*"
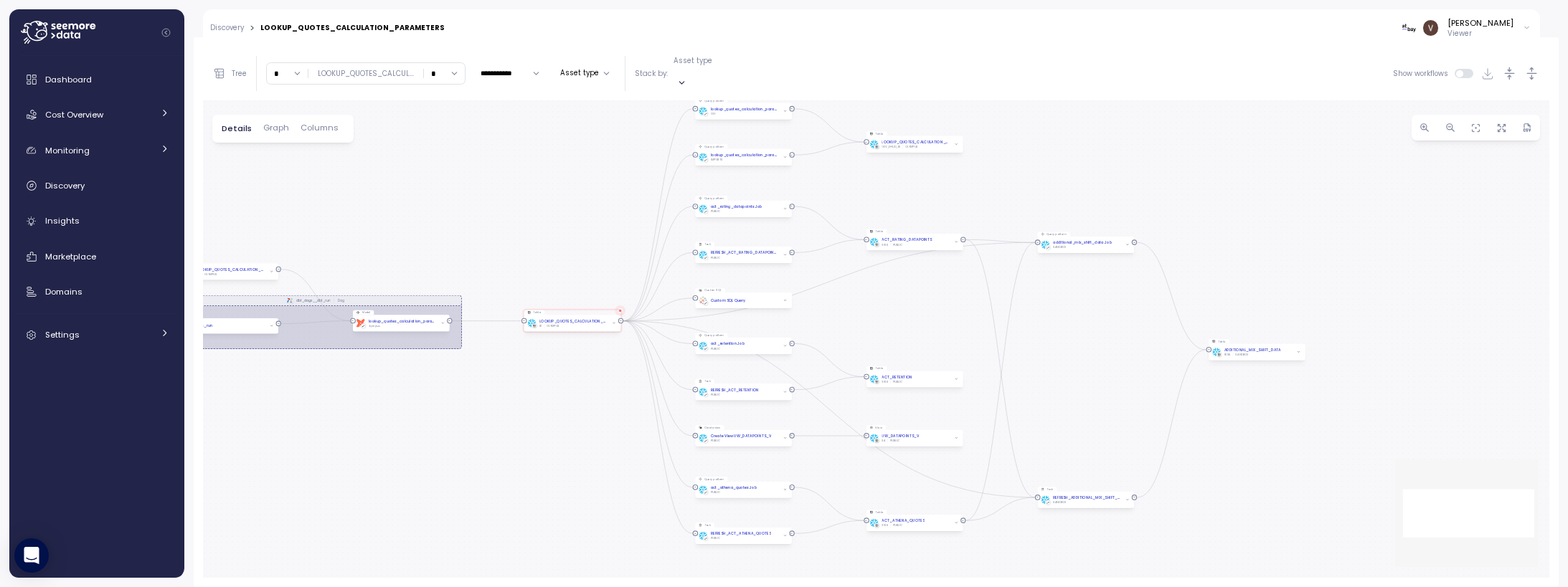
drag, startPoint x: 1270, startPoint y: 196, endPoint x: 1098, endPoint y: 189, distance: 172.1
click at [1130, 174] on div "dbt_dags__dbt_run Dag Model dbt lookup_quotes_calculation_parameters olympus Ta…" at bounding box center [876, 339] width 1347 height 477
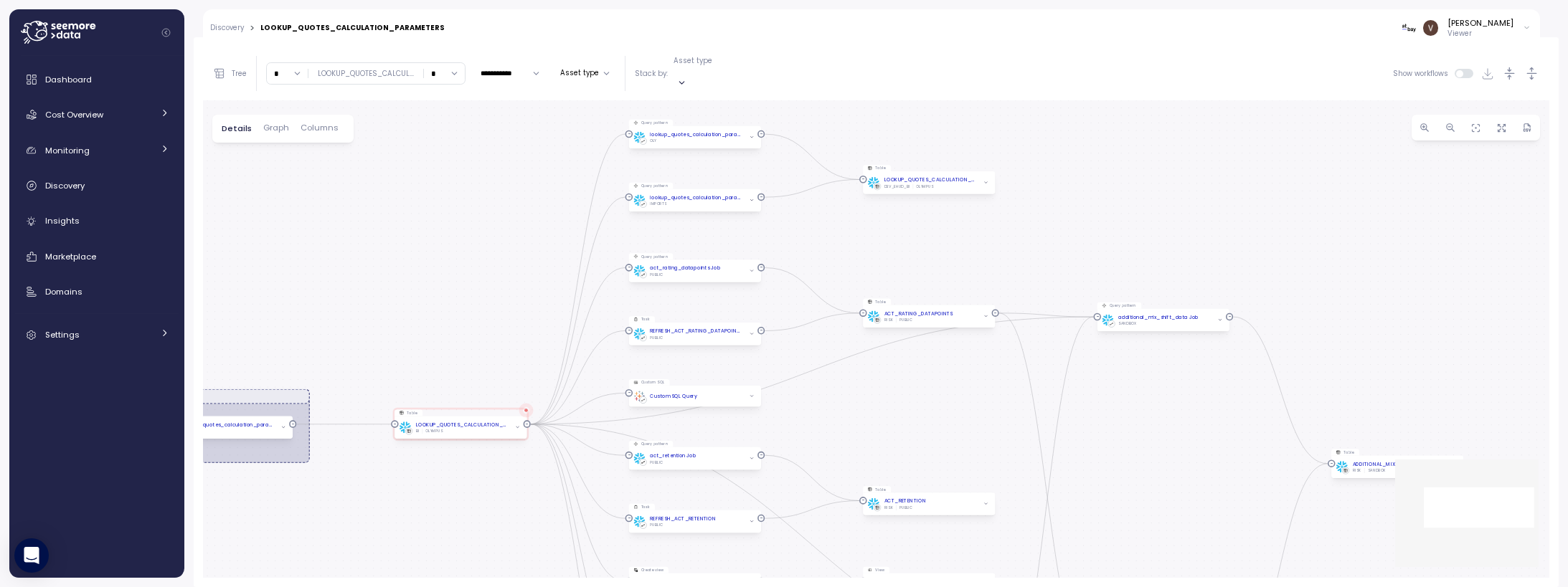
drag, startPoint x: 914, startPoint y: 186, endPoint x: 1005, endPoint y: 249, distance: 110.7
click at [1005, 249] on div "dbt_dags__dbt_run Dag Model dbt lookup_quotes_calculation_parameters olympus Ta…" at bounding box center [876, 339] width 1347 height 477
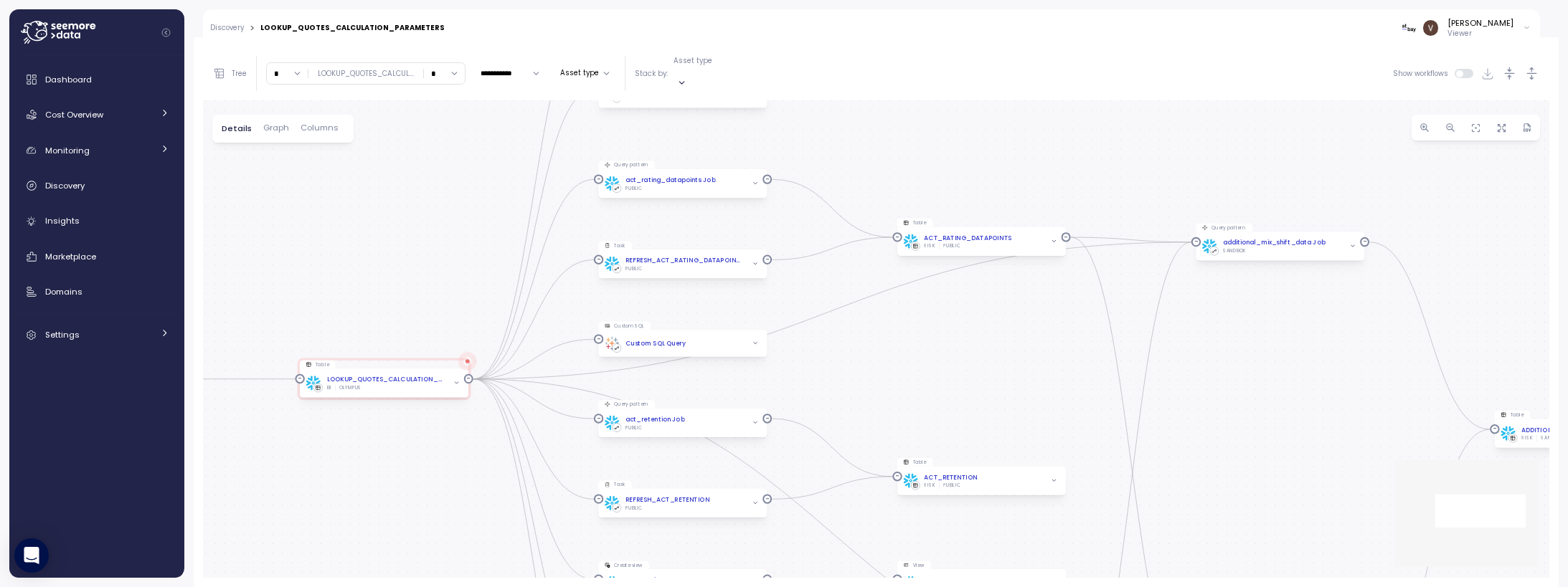
drag, startPoint x: 964, startPoint y: 255, endPoint x: 1034, endPoint y: 161, distance: 117.2
click at [1034, 161] on div "dbt_dags__dbt_run Dag Model dbt lookup_quotes_calculation_parameters olympus Ta…" at bounding box center [876, 339] width 1347 height 477
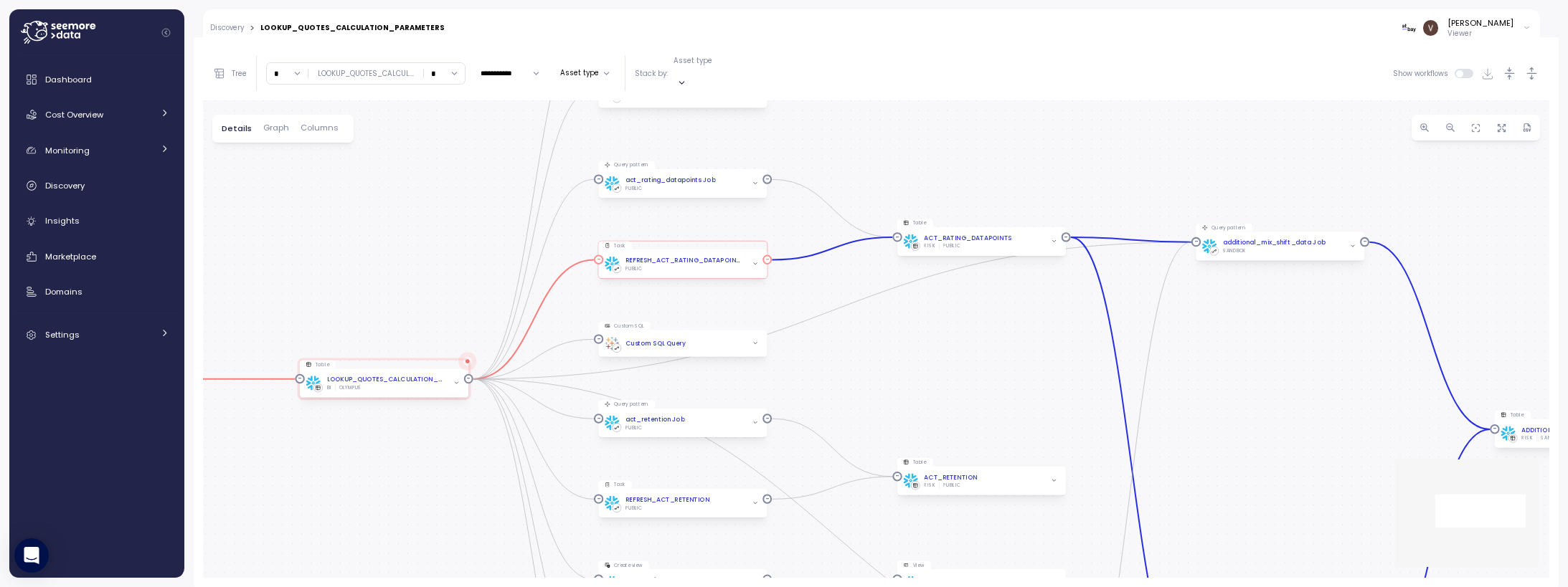
click at [720, 263] on div "REFRESH_ACT_RATING_DATAPOINTS PUBLIC" at bounding box center [682, 263] width 168 height 29
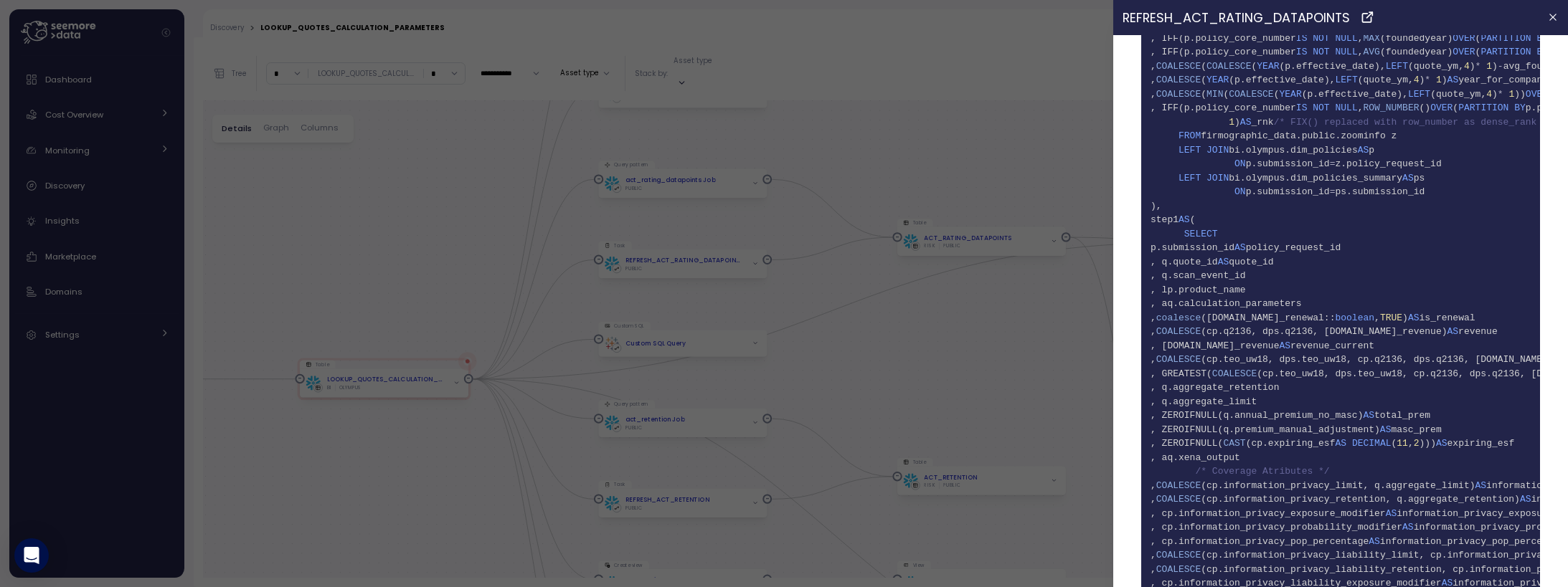
scroll to position [135, 0]
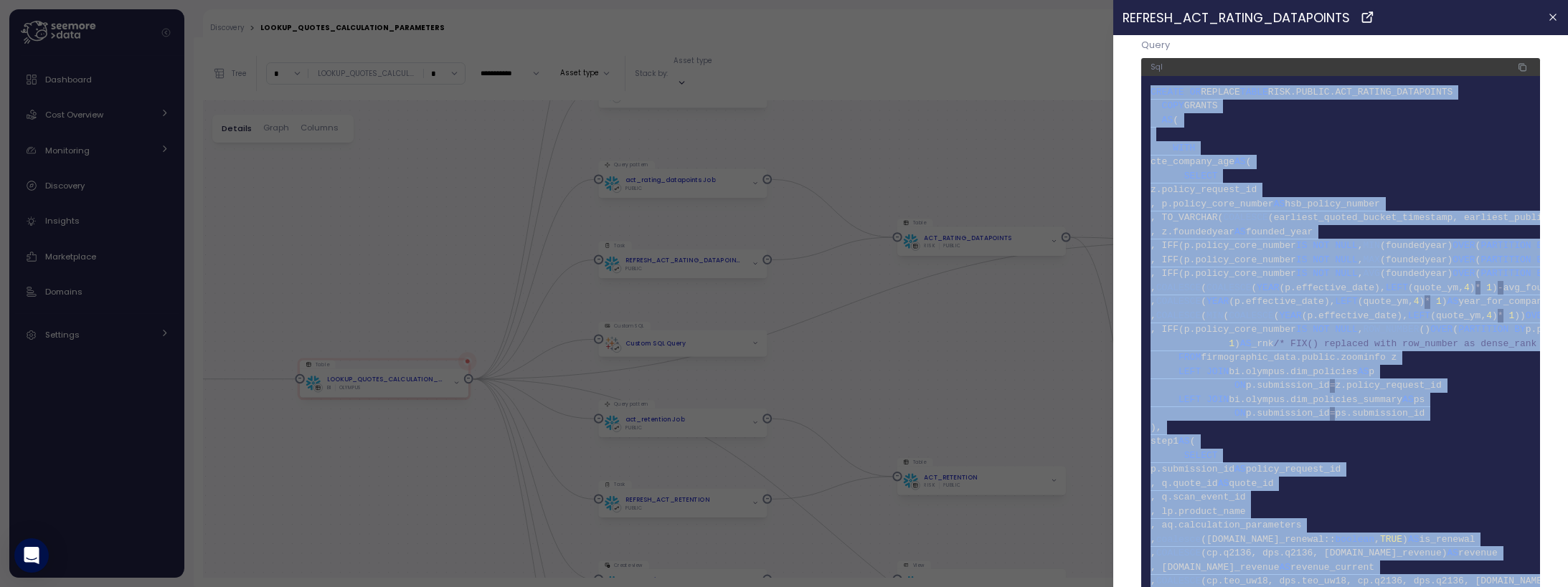
drag, startPoint x: 1220, startPoint y: 563, endPoint x: 1128, endPoint y: 83, distance: 488.7
copy code "CREATE OR REPLACE TABLE RISK.PUBLIC.ACT_RATING_DATAPOINTS 2 COPY GRANTS 3 AS ( …"
click at [1520, 69] on icon "button" at bounding box center [1523, 68] width 5 height 5
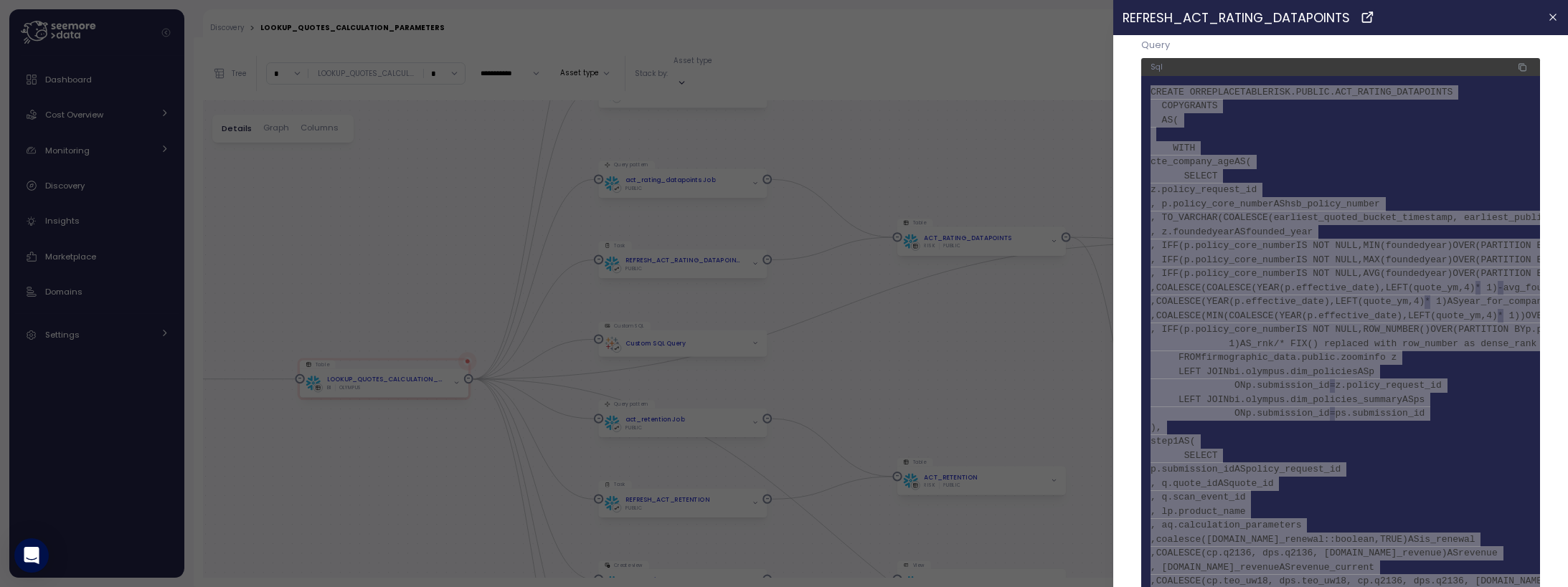
scroll to position [729, 0]
